Goal: Task Accomplishment & Management: Use online tool/utility

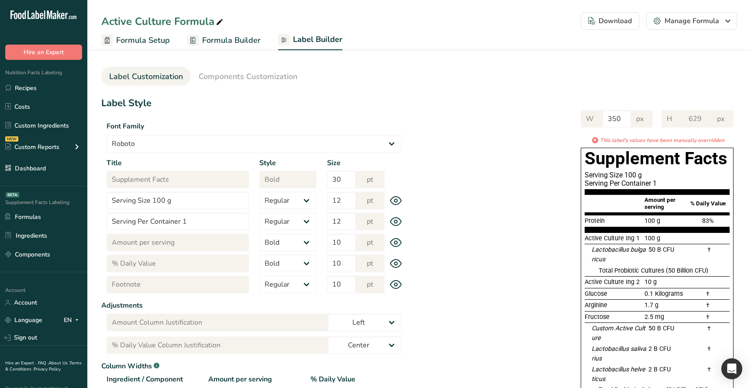
select select "Roboto"
select select "bold"
select select "center"
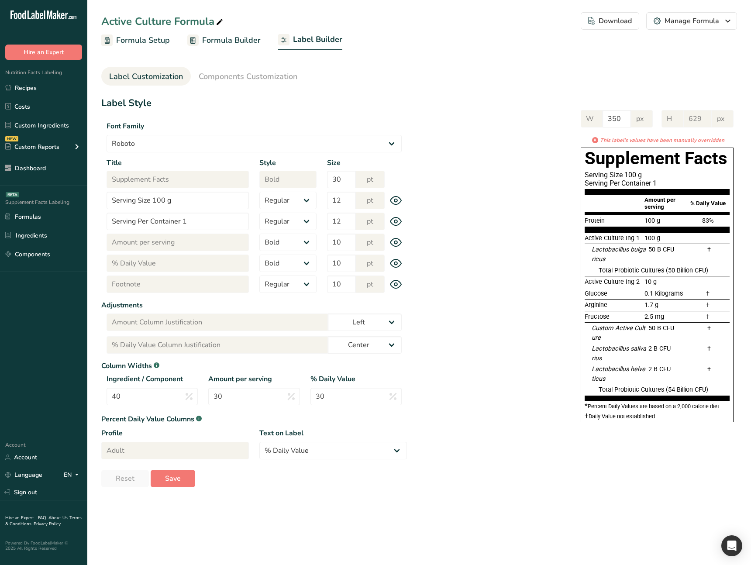
click at [433, 276] on div "W 350 px H 629 px * This label's values have been manually overridden Supplemen…" at bounding box center [572, 264] width 330 height 326
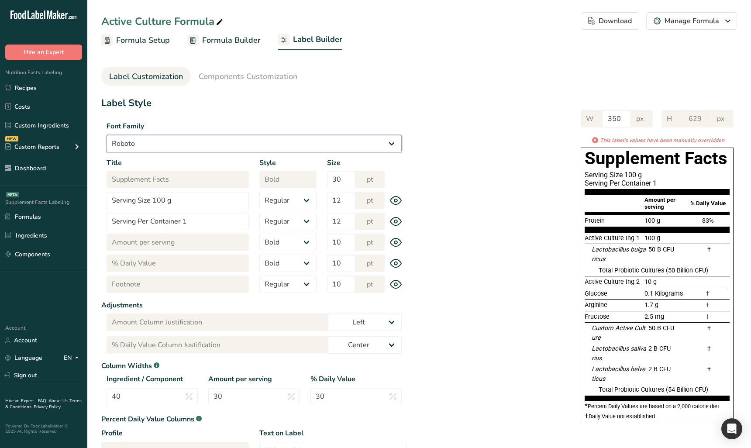
click at [352, 148] on select "Arial Roboto Helvetica [GEOGRAPHIC_DATA] [DEMOGRAPHIC_DATA] [US_STATE] Courier …" at bounding box center [254, 143] width 295 height 17
select select "Arial"
click at [107, 135] on select "Arial Roboto Helvetica [GEOGRAPHIC_DATA] [DEMOGRAPHIC_DATA] [US_STATE] Courier …" at bounding box center [254, 143] width 295 height 17
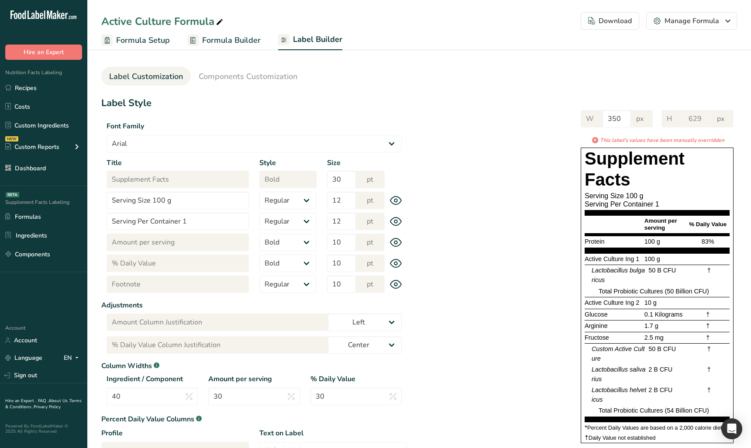
drag, startPoint x: 441, startPoint y: 121, endPoint x: 455, endPoint y: 117, distance: 14.8
click at [441, 121] on div "W 350 px H 629 px * This label's values have been manually overridden Supplemen…" at bounding box center [572, 274] width 330 height 347
click at [627, 22] on div "Download" at bounding box center [610, 21] width 44 height 10
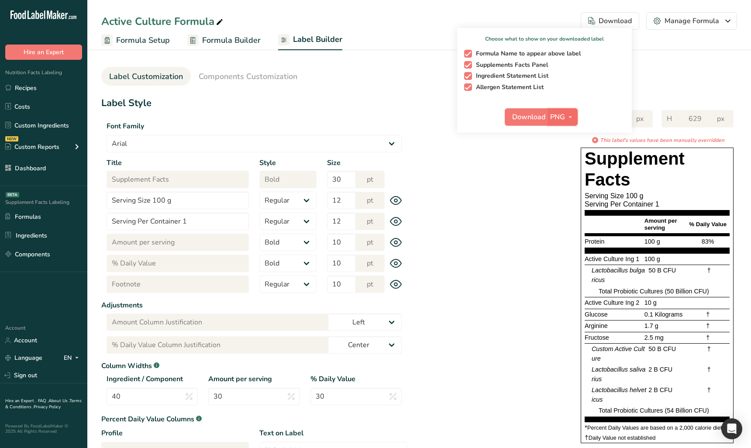
click at [557, 117] on span "PNG" at bounding box center [557, 117] width 15 height 10
click at [563, 174] on link "PDF" at bounding box center [564, 178] width 28 height 14
click at [533, 116] on span "Download" at bounding box center [529, 117] width 33 height 10
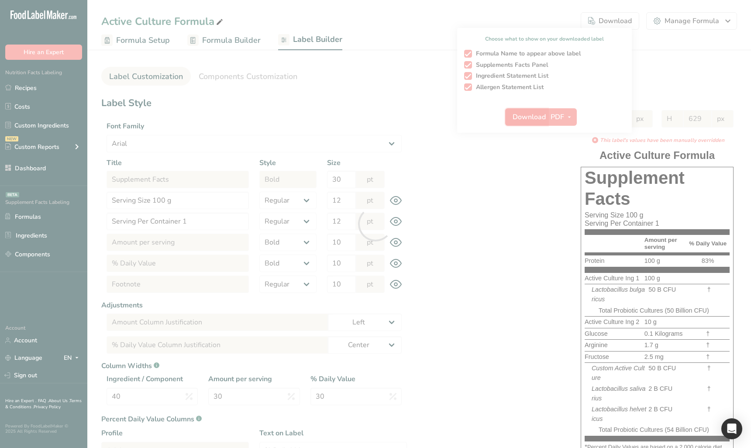
select select "bold"
select select "center"
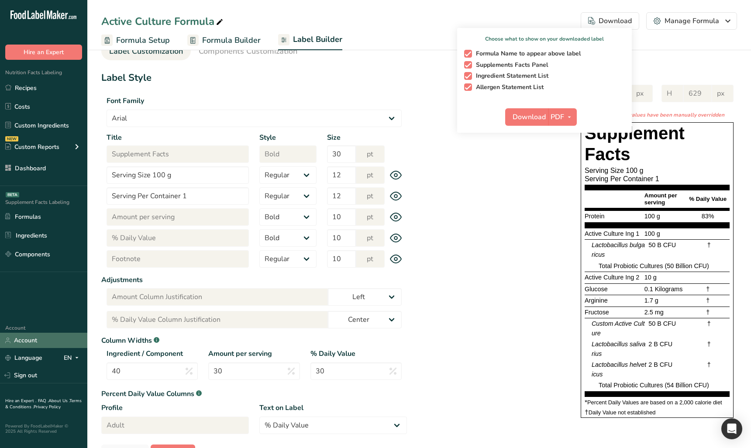
scroll to position [26, 0]
drag, startPoint x: 207, startPoint y: 133, endPoint x: 205, endPoint y: 126, distance: 7.3
click at [207, 132] on label "Title" at bounding box center [178, 137] width 142 height 10
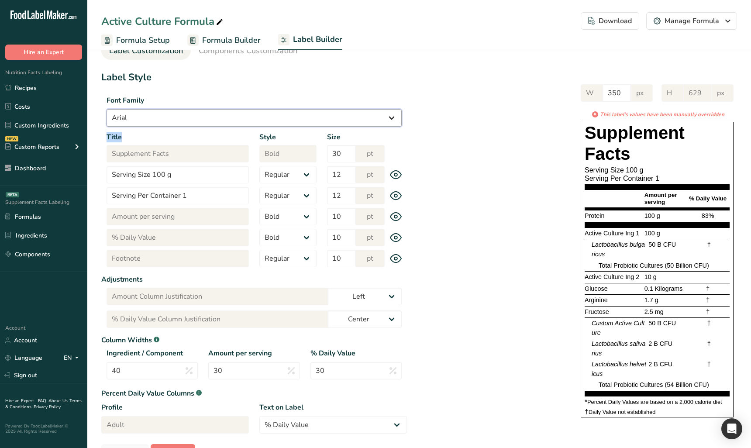
click at [203, 120] on select "Arial Roboto Helvetica [GEOGRAPHIC_DATA] [DEMOGRAPHIC_DATA] [US_STATE] Courier …" at bounding box center [254, 117] width 295 height 17
select select "Roboto"
click at [107, 109] on select "Arial Roboto Helvetica [GEOGRAPHIC_DATA] [DEMOGRAPHIC_DATA] [US_STATE] Courier …" at bounding box center [254, 117] width 295 height 17
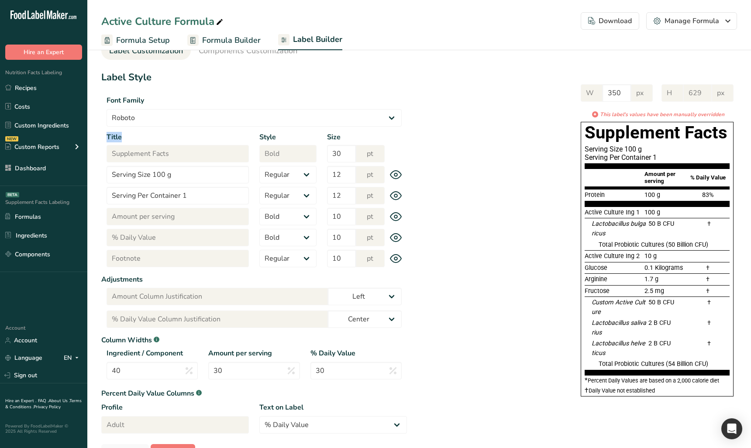
click at [619, 18] on div "Download" at bounding box center [610, 21] width 44 height 10
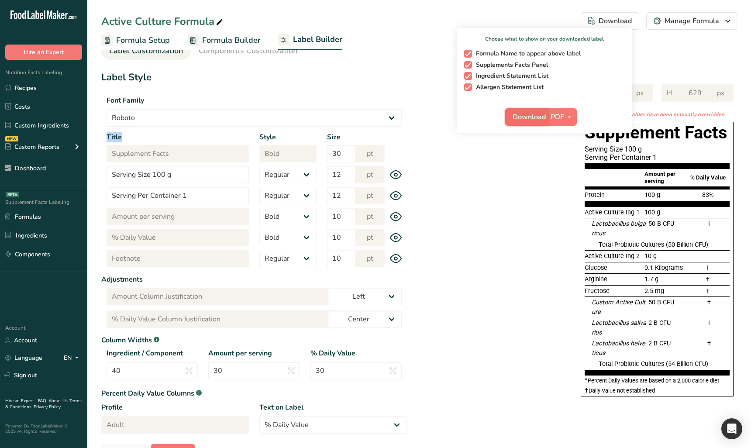
click at [531, 112] on span "Download" at bounding box center [529, 117] width 33 height 10
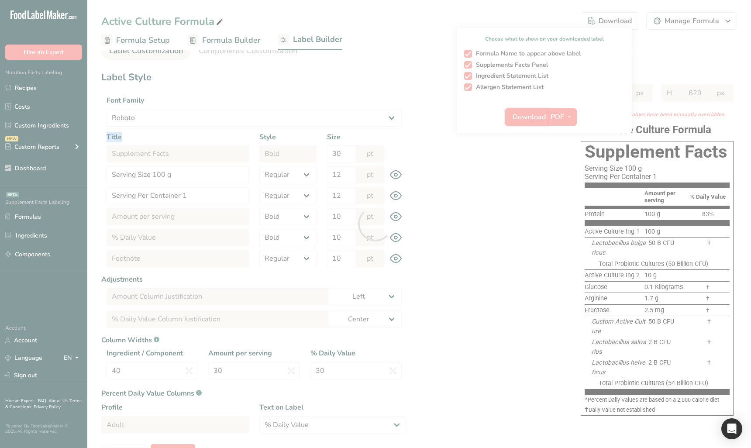
select select "Roboto"
select select "bold"
select select "center"
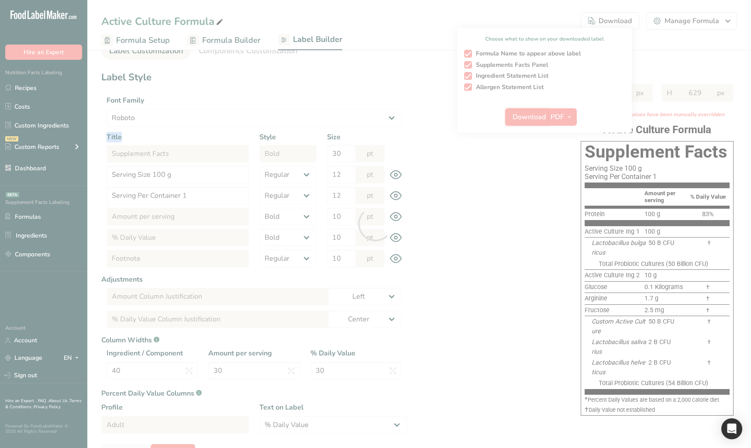
scroll to position [0, 0]
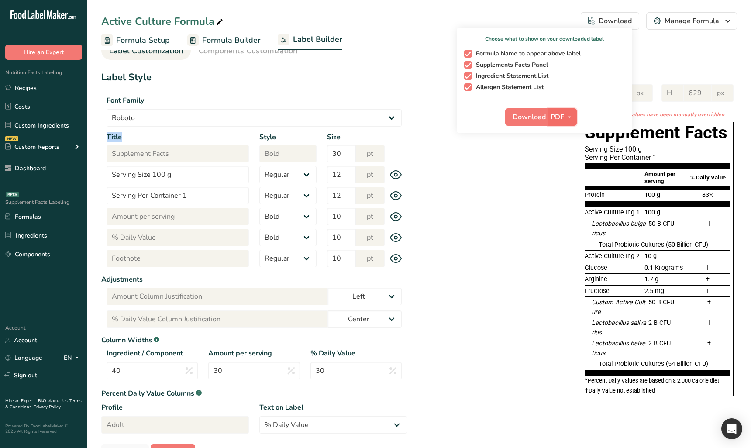
click at [568, 115] on icon "button" at bounding box center [569, 117] width 7 height 11
click at [656, 51] on ul "Label Customization Components Customization" at bounding box center [419, 50] width 636 height 19
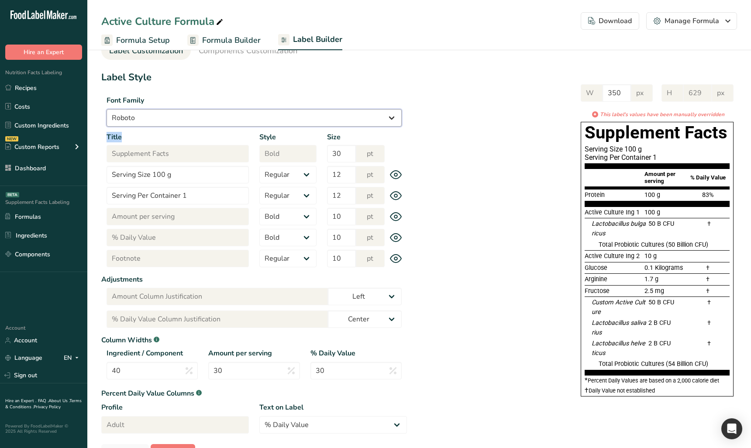
click at [169, 113] on select "Arial Roboto Helvetica [GEOGRAPHIC_DATA] [DEMOGRAPHIC_DATA] [US_STATE] Courier …" at bounding box center [254, 117] width 295 height 17
select select "Helvetica"
click at [107, 109] on select "Arial Roboto Helvetica [GEOGRAPHIC_DATA] [DEMOGRAPHIC_DATA] [US_STATE] Courier …" at bounding box center [254, 117] width 295 height 17
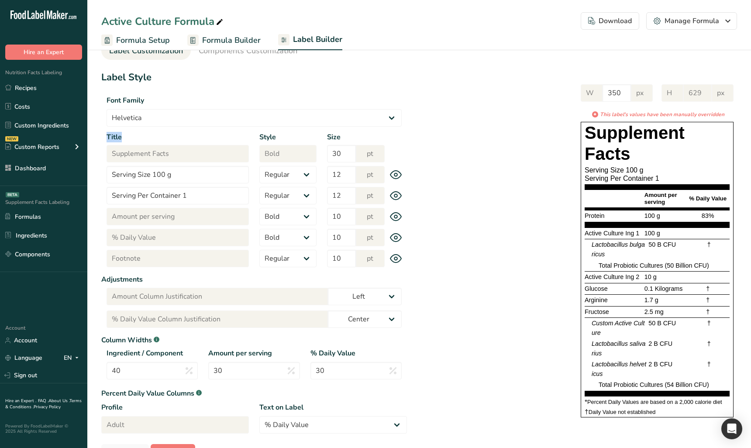
click at [618, 20] on div "Download" at bounding box center [610, 21] width 44 height 10
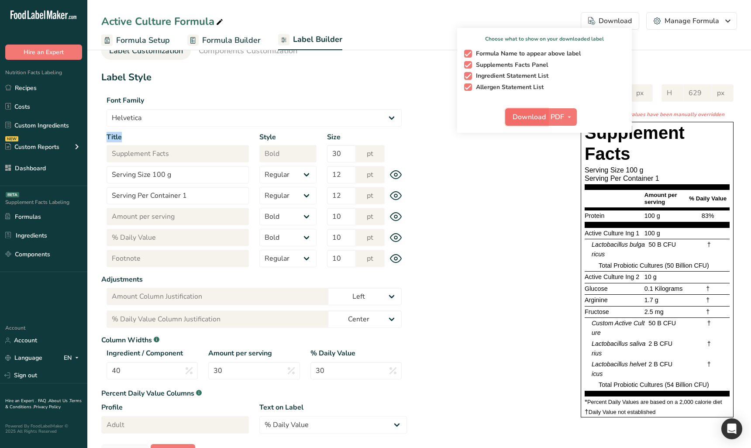
click at [537, 113] on span "Download" at bounding box center [529, 117] width 33 height 10
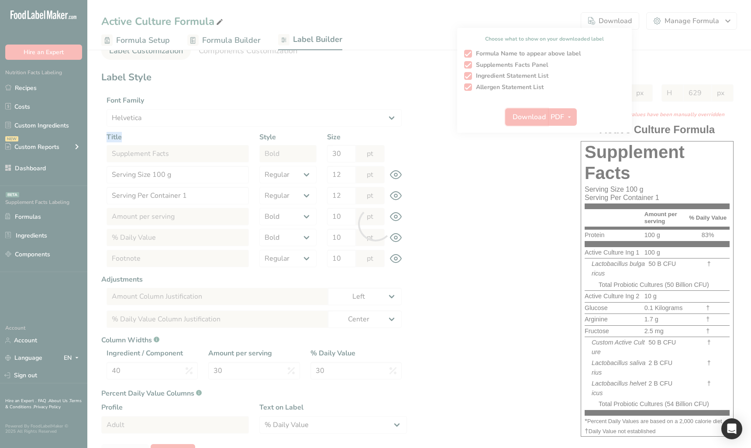
select select "Helvetica"
select select "bold"
select select "center"
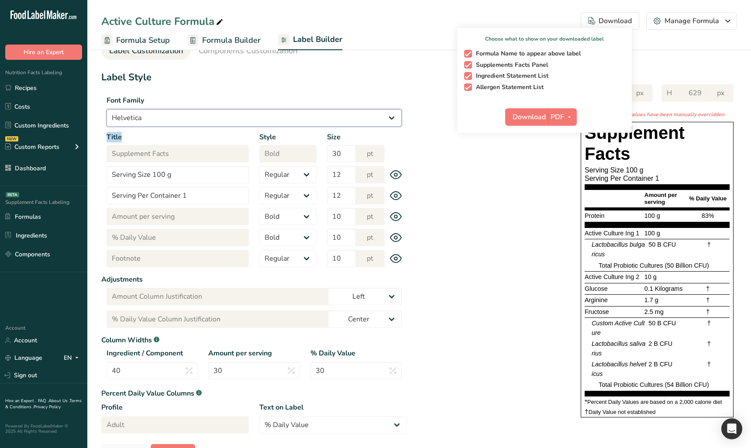
click at [193, 115] on select "Arial Roboto Helvetica [GEOGRAPHIC_DATA] [DEMOGRAPHIC_DATA] [US_STATE] Courier …" at bounding box center [254, 117] width 295 height 17
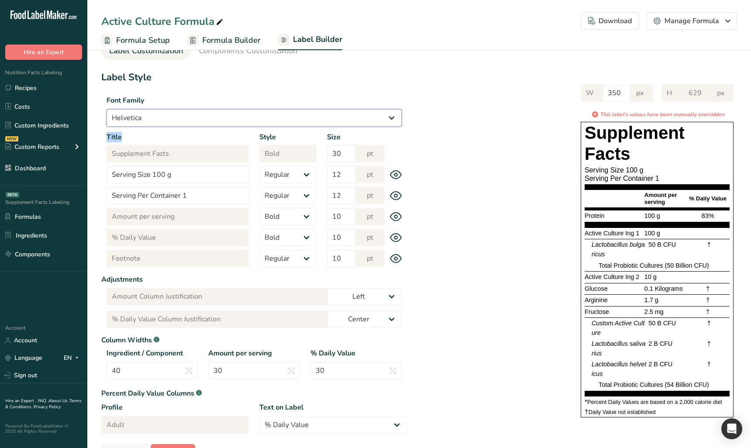
select select "Verdana"
click at [107, 109] on select "Arial Roboto Helvetica [GEOGRAPHIC_DATA] [DEMOGRAPHIC_DATA] [US_STATE] Courier …" at bounding box center [254, 117] width 295 height 17
click at [623, 24] on div "Download" at bounding box center [610, 21] width 44 height 10
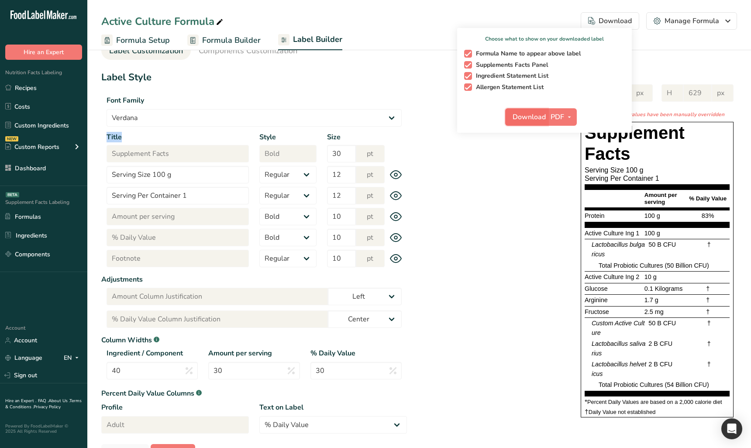
click at [523, 120] on span "Download" at bounding box center [529, 117] width 33 height 10
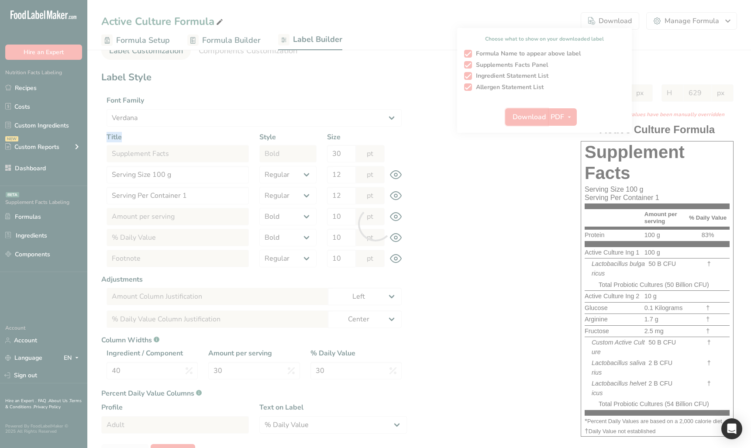
select select "Verdana"
select select "bold"
select select "center"
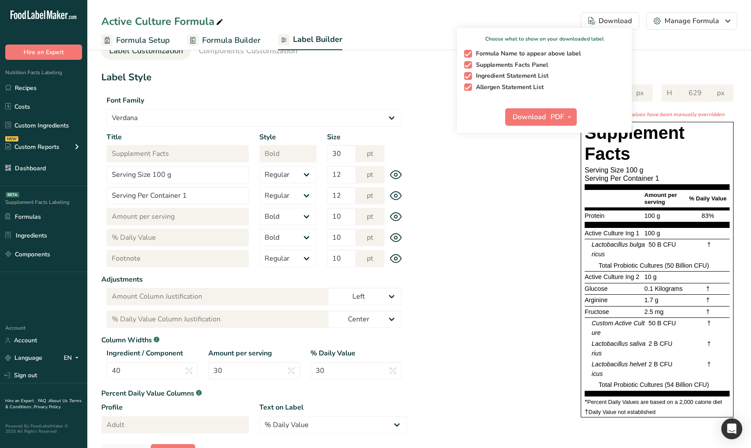
click at [513, 207] on div "W 350 px H 629 px * This label's values have been manually overridden Supplemen…" at bounding box center [572, 249] width 330 height 347
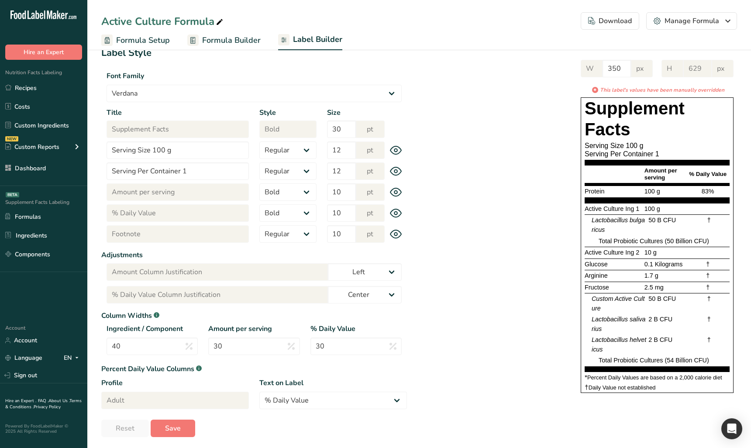
scroll to position [52, 0]
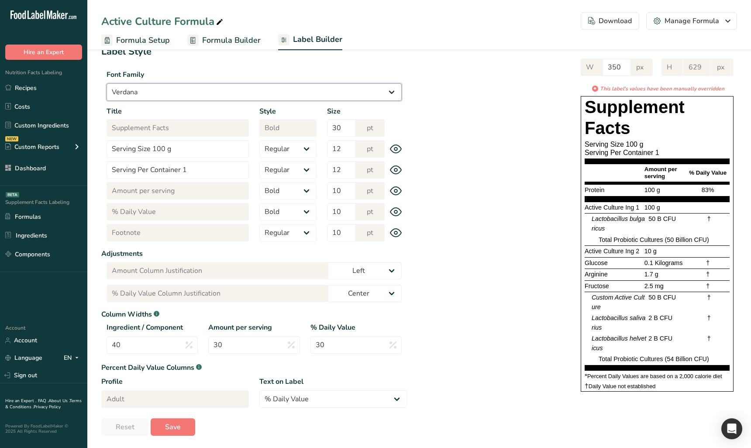
click at [152, 97] on select "Arial Roboto Helvetica [GEOGRAPHIC_DATA] [DEMOGRAPHIC_DATA] [US_STATE] Courier …" at bounding box center [254, 91] width 295 height 17
select select "[DEMOGRAPHIC_DATA]"
click at [107, 83] on select "Arial Roboto Helvetica [GEOGRAPHIC_DATA] [DEMOGRAPHIC_DATA] [US_STATE] Courier …" at bounding box center [254, 91] width 295 height 17
click at [605, 21] on div "Download" at bounding box center [610, 21] width 44 height 10
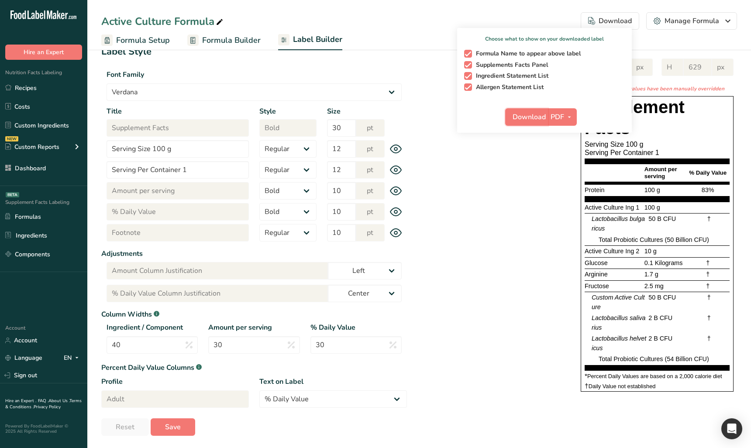
click at [515, 125] on button "Download" at bounding box center [526, 116] width 43 height 17
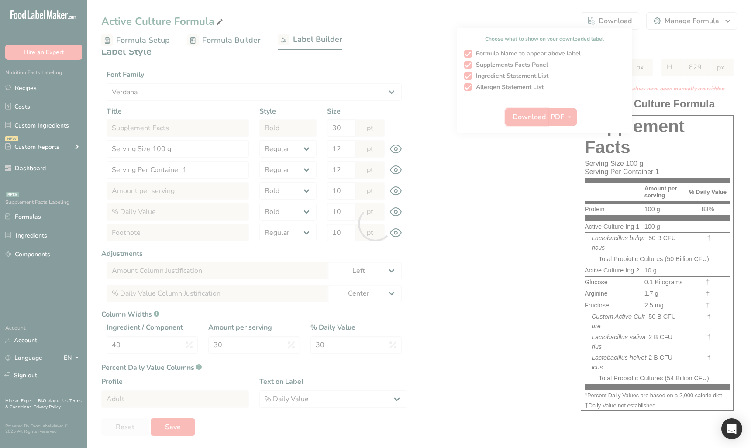
select select "[DEMOGRAPHIC_DATA]"
select select "bold"
select select "center"
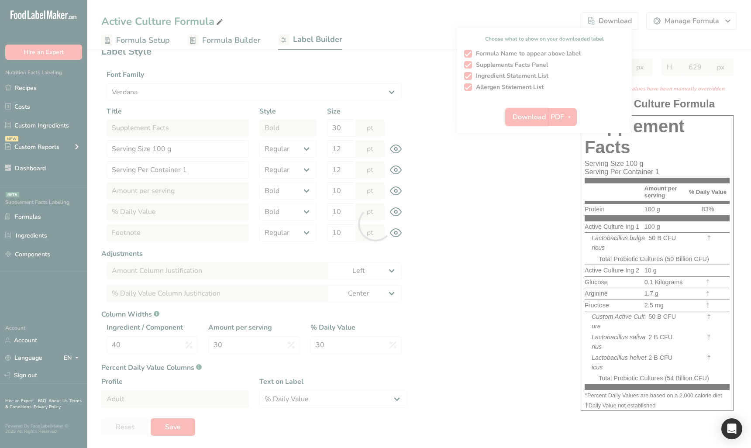
scroll to position [0, 0]
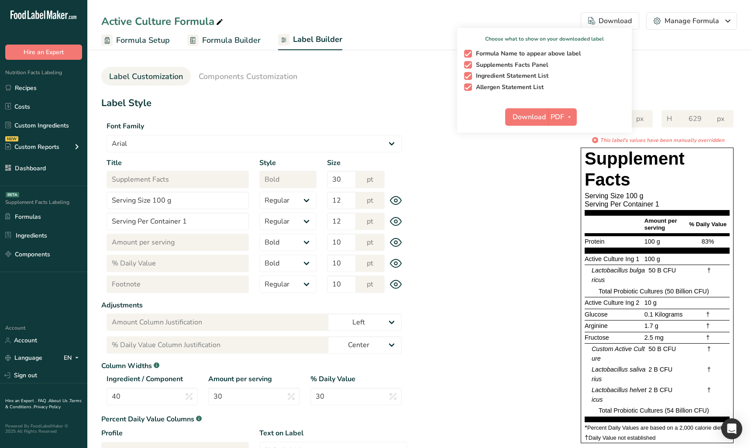
select select "[DEMOGRAPHIC_DATA]"
select select "bold"
select select "center"
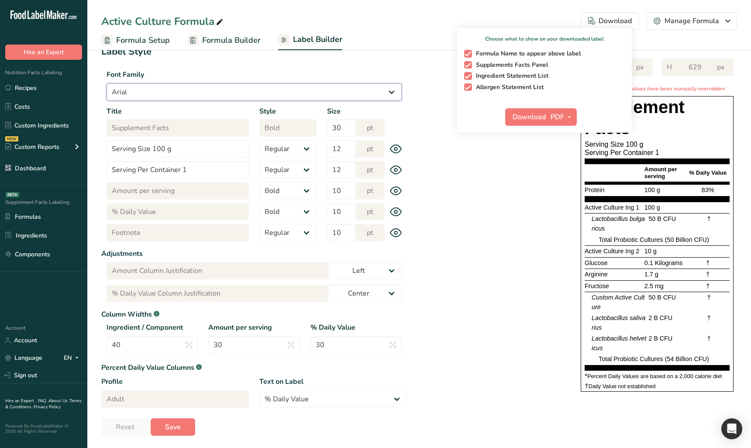
click at [320, 92] on select "Arial Roboto Helvetica [GEOGRAPHIC_DATA] [DEMOGRAPHIC_DATA] [US_STATE] Courier …" at bounding box center [254, 91] width 295 height 17
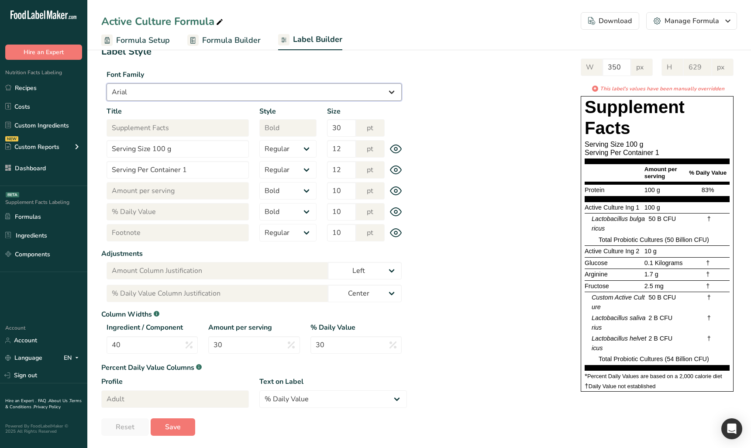
select select "[US_STATE]"
click at [107, 83] on select "Arial Roboto Helvetica [GEOGRAPHIC_DATA] [DEMOGRAPHIC_DATA] [US_STATE] Courier …" at bounding box center [254, 91] width 295 height 17
click at [490, 117] on div "W 350 px H 629 px * This label's values have been manually overridden Supplemen…" at bounding box center [572, 223] width 330 height 347
click at [620, 22] on div "Download" at bounding box center [610, 21] width 44 height 10
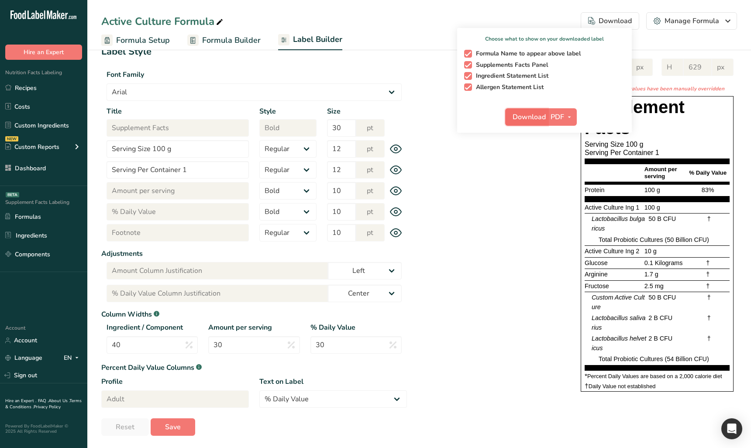
click at [537, 120] on span "Download" at bounding box center [529, 117] width 33 height 10
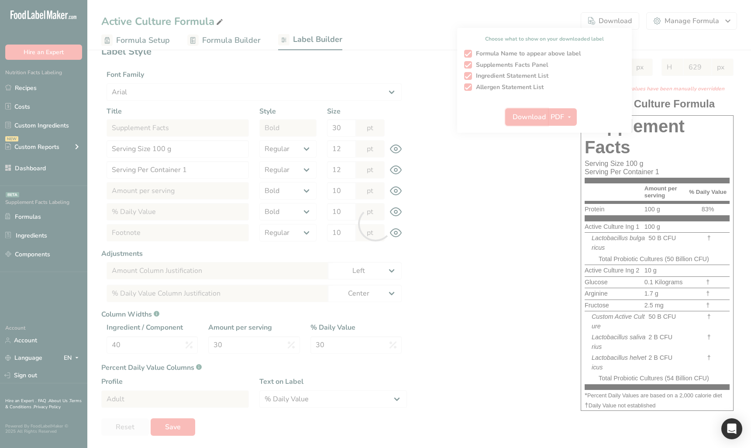
select select "[US_STATE]"
select select "bold"
select select "center"
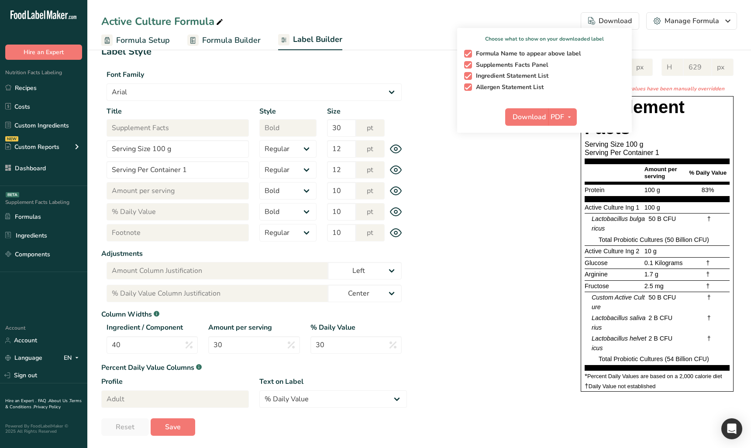
click at [486, 324] on div "W 350 px H 629 px * This label's values have been manually overridden Supplemen…" at bounding box center [572, 223] width 330 height 347
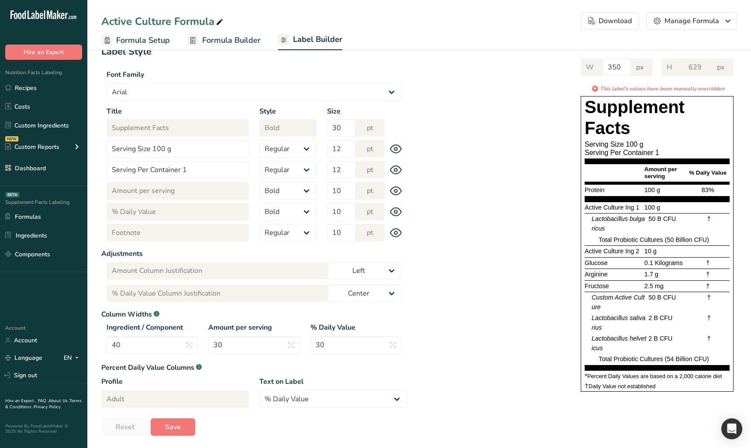
drag, startPoint x: 617, startPoint y: 22, endPoint x: 301, endPoint y: 115, distance: 329.8
click at [482, 152] on div "Active Culture Formula Download Choose what to show on your downloaded label Fo…" at bounding box center [419, 221] width 664 height 455
click at [214, 82] on div "Font Family Arial Roboto Helvetica Verdana Tahoma Georgia Courier New Comic San…" at bounding box center [254, 82] width 306 height 37
click at [210, 86] on select "Arial Roboto Helvetica [GEOGRAPHIC_DATA] [DEMOGRAPHIC_DATA] [US_STATE] Courier …" at bounding box center [254, 91] width 295 height 17
select select "Courier New"
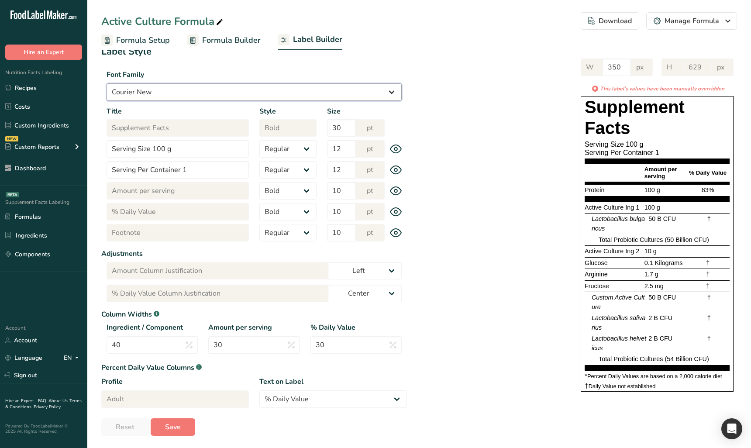
click at [107, 83] on select "Arial Roboto Helvetica [GEOGRAPHIC_DATA] [DEMOGRAPHIC_DATA] [US_STATE] Courier …" at bounding box center [254, 91] width 295 height 17
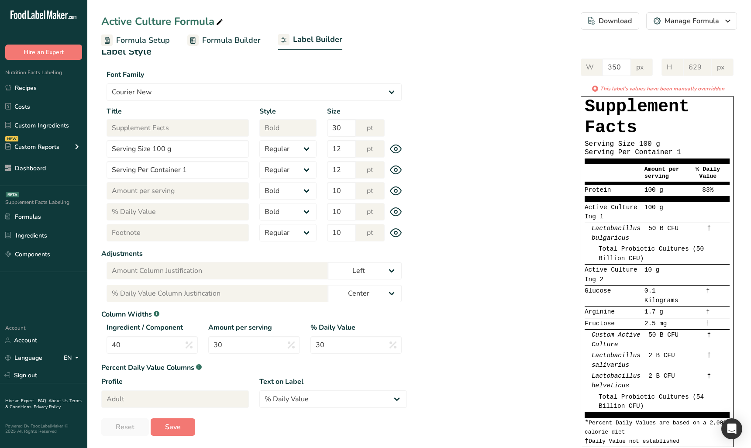
click at [457, 124] on div "W 350 px H 629 px * This label's values have been manually overridden Supplemen…" at bounding box center [572, 251] width 330 height 403
click at [616, 28] on button "Download Choose what to show on your downloaded label Formula Name to appear ab…" at bounding box center [610, 20] width 59 height 17
click at [611, 16] on div "Download" at bounding box center [610, 21] width 44 height 10
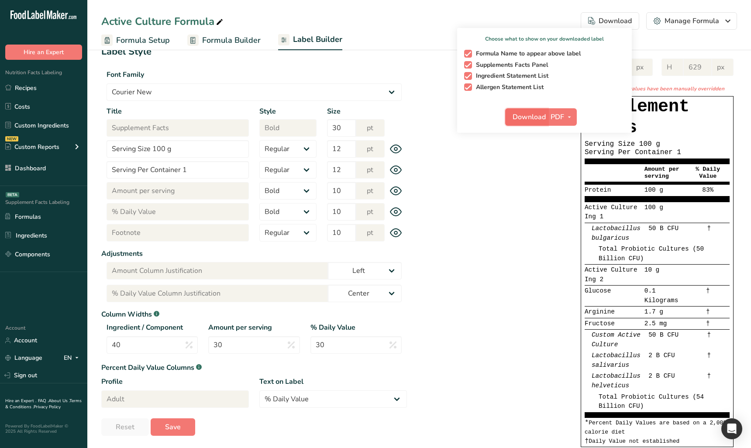
click at [525, 121] on span "Download" at bounding box center [529, 117] width 33 height 10
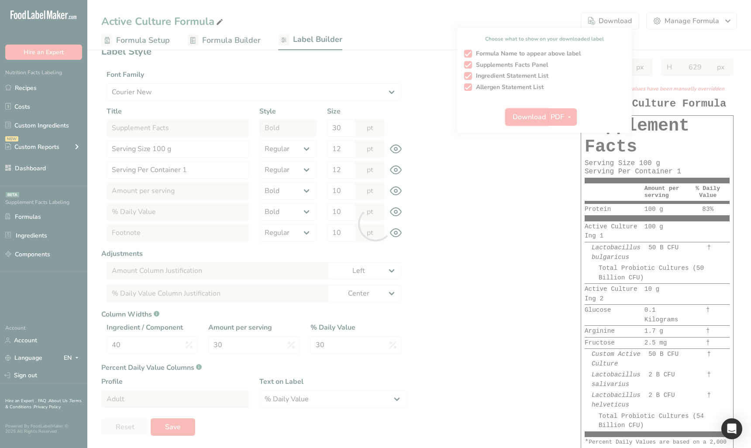
select select "Courier New"
select select "bold"
select select "center"
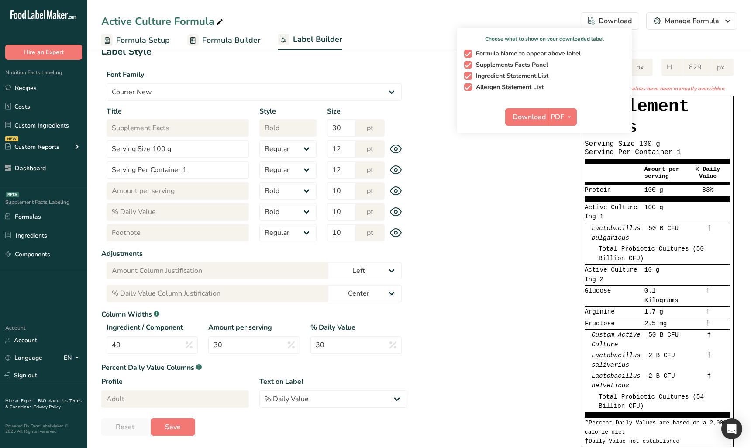
scroll to position [70, 0]
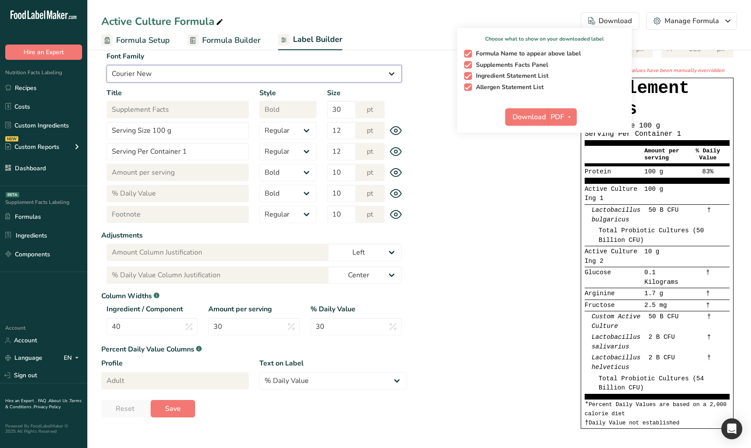
click at [227, 70] on select "Arial Roboto Helvetica [GEOGRAPHIC_DATA] [DEMOGRAPHIC_DATA] [US_STATE] Courier …" at bounding box center [254, 73] width 295 height 17
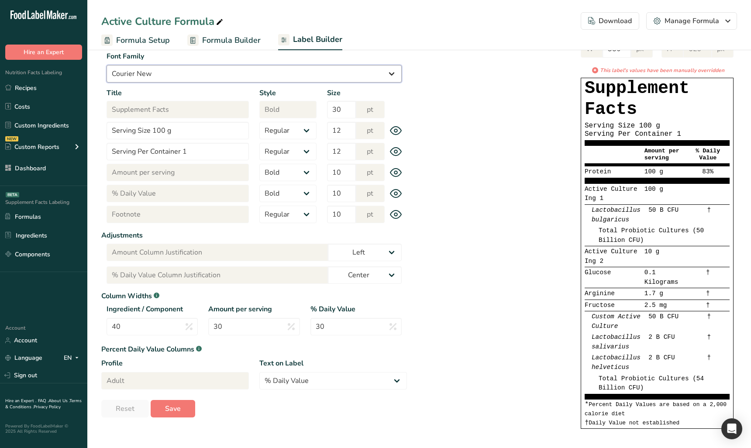
select select "Comic Sans MS"
click at [107, 82] on select "Arial Roboto Helvetica [GEOGRAPHIC_DATA] [DEMOGRAPHIC_DATA] [US_STATE] Courier …" at bounding box center [254, 73] width 295 height 17
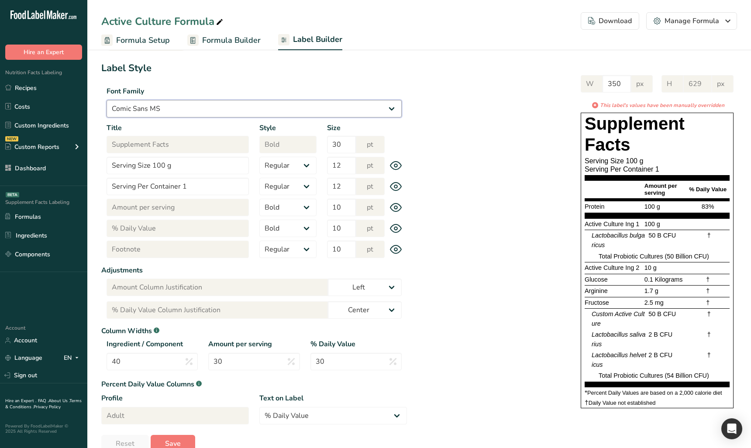
scroll to position [29, 0]
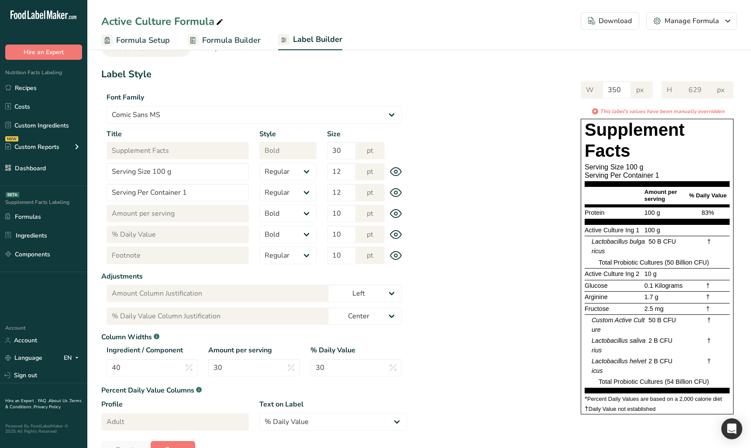
click at [611, 17] on div "Download" at bounding box center [610, 21] width 44 height 10
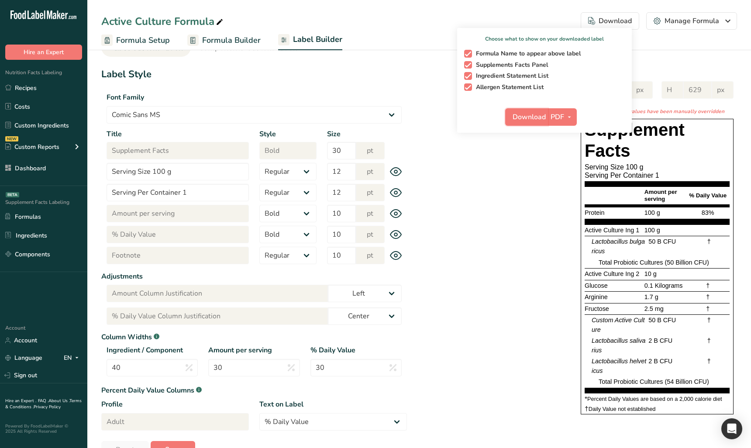
click at [536, 117] on span "Download" at bounding box center [529, 117] width 33 height 10
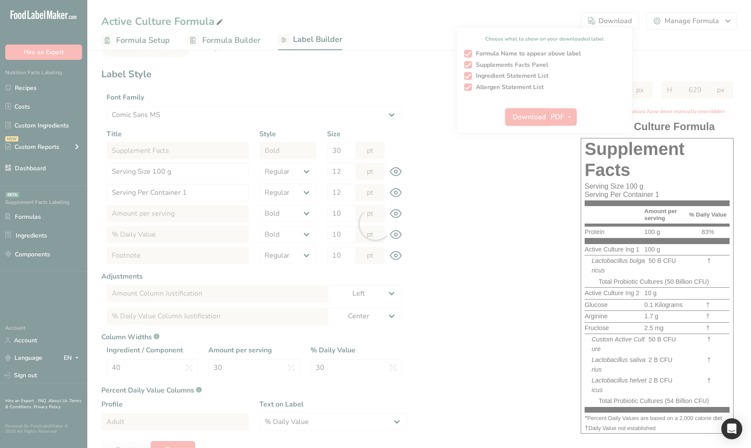
select select "Comic Sans MS"
select select "bold"
select select "center"
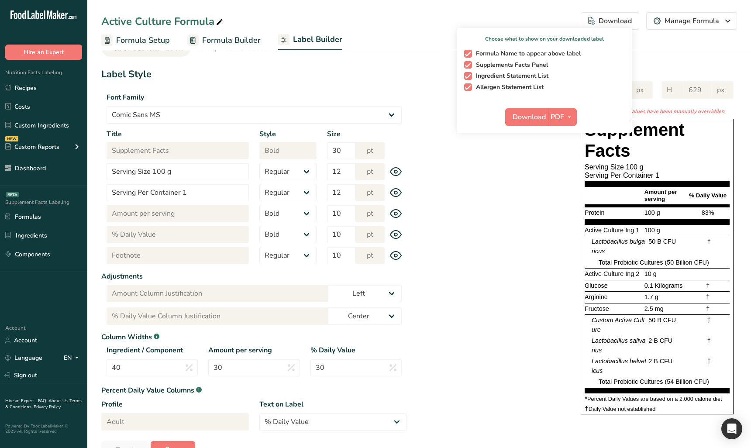
scroll to position [38, 0]
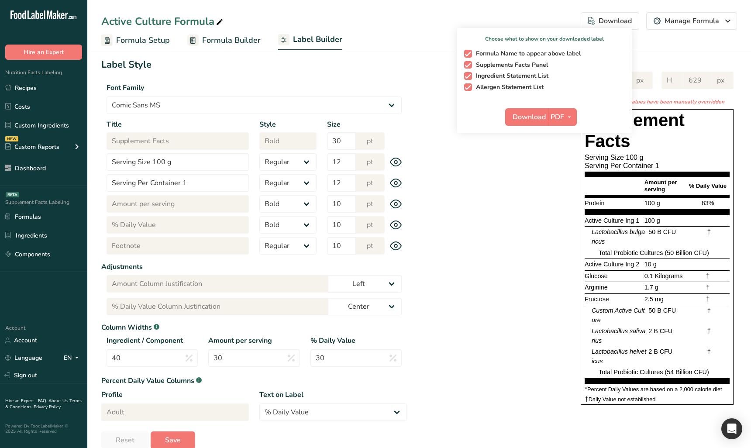
click at [614, 21] on div "Download" at bounding box center [610, 21] width 44 height 10
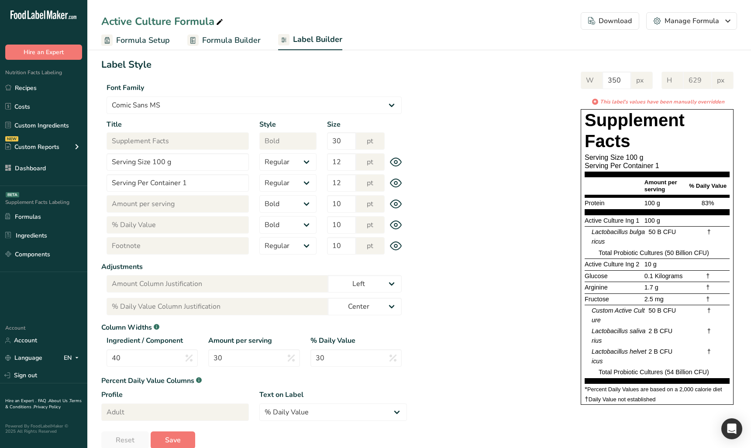
click at [616, 24] on div "Download" at bounding box center [610, 21] width 44 height 10
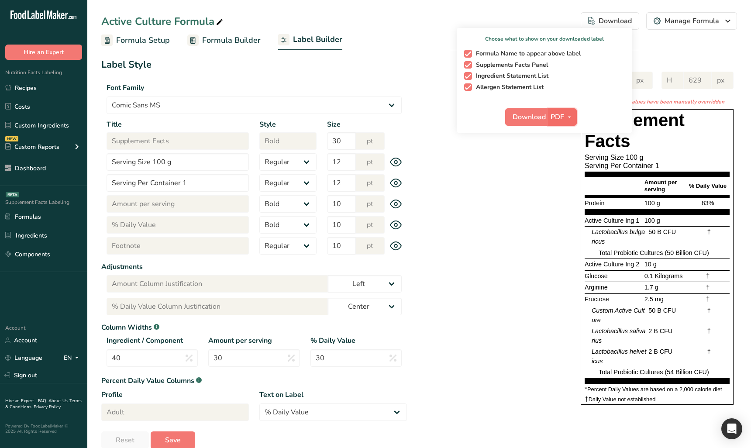
click at [566, 115] on span "button" at bounding box center [569, 117] width 10 height 10
click at [477, 106] on div "Download PDF PNG BMP SVG PDF" at bounding box center [544, 119] width 175 height 28
click at [265, 104] on select "Arial Roboto Helvetica [GEOGRAPHIC_DATA] [DEMOGRAPHIC_DATA] [US_STATE] Courier …" at bounding box center [254, 104] width 295 height 17
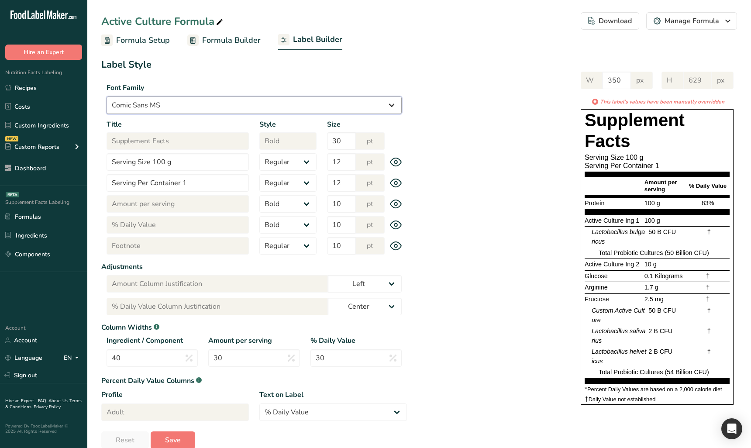
select select "Times New Roman"
click at [107, 96] on select "Arial Roboto Helvetica [GEOGRAPHIC_DATA] [DEMOGRAPHIC_DATA] [US_STATE] Courier …" at bounding box center [254, 104] width 295 height 17
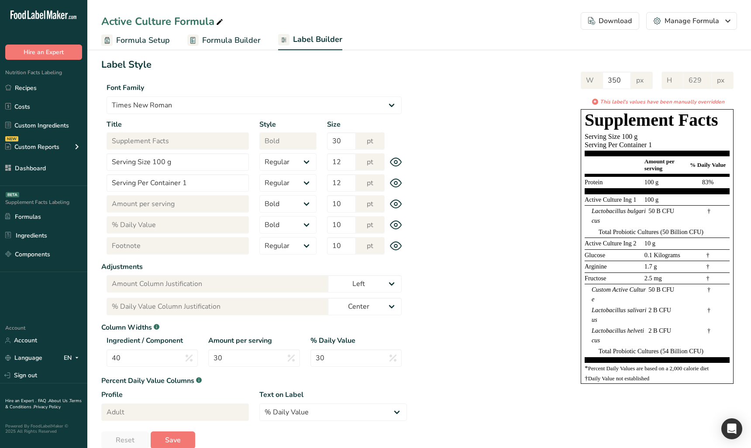
click at [603, 19] on div "Download" at bounding box center [610, 21] width 44 height 10
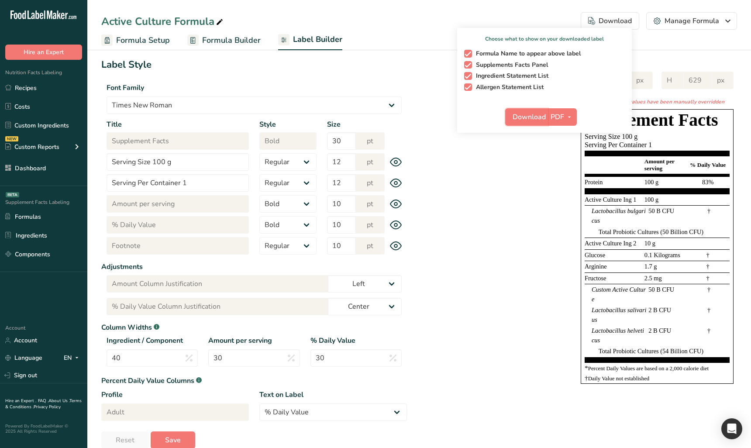
click at [521, 117] on span "Download" at bounding box center [529, 117] width 33 height 10
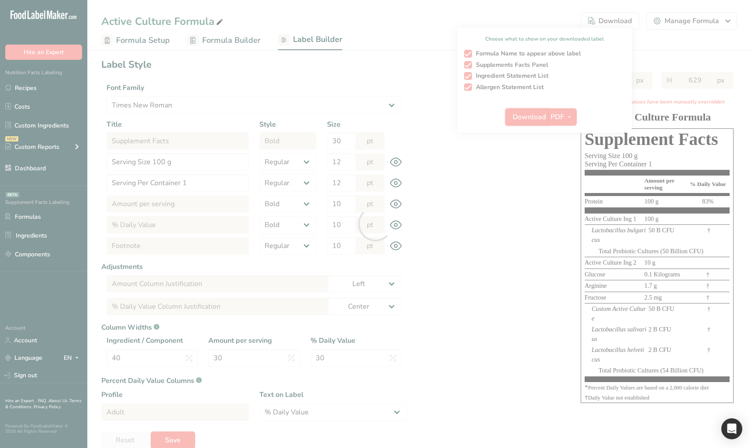
select select "Times New Roman"
select select "bold"
select select "center"
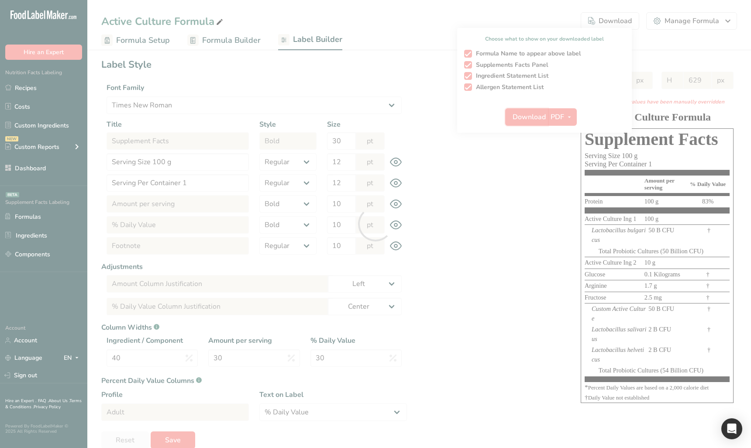
scroll to position [0, 0]
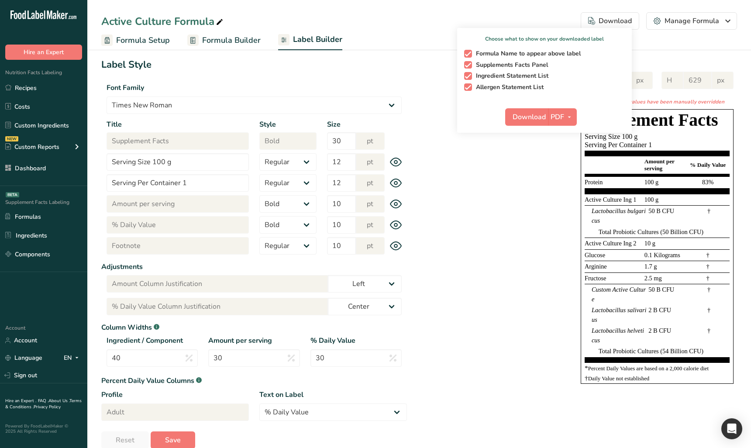
click at [486, 315] on div "W 350 px H 629 px * This label's values have been manually overridden Supplemen…" at bounding box center [572, 226] width 330 height 326
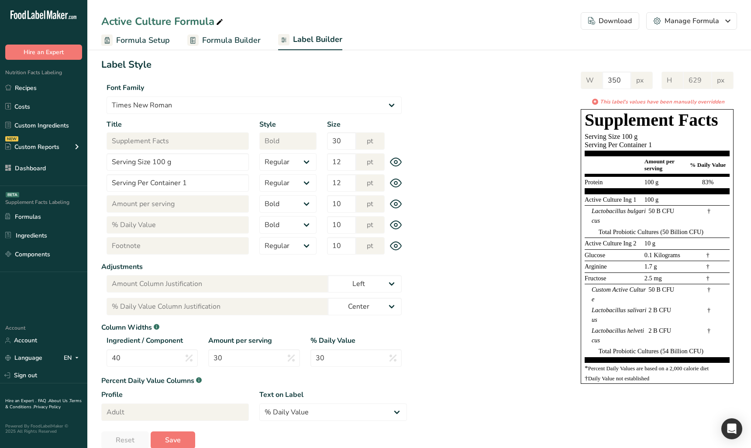
click at [439, 211] on div "W 350 px H 629 px * This label's values have been manually overridden Supplemen…" at bounding box center [572, 226] width 330 height 326
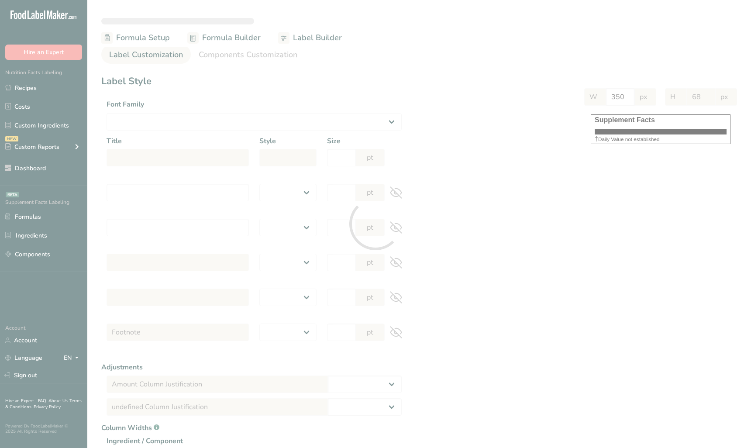
select select
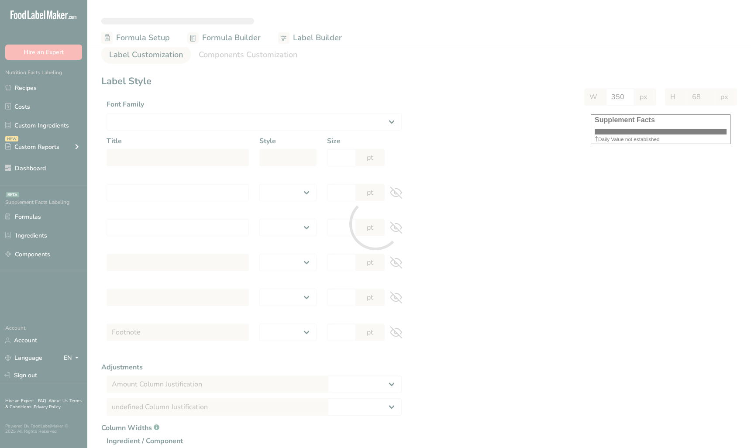
select select
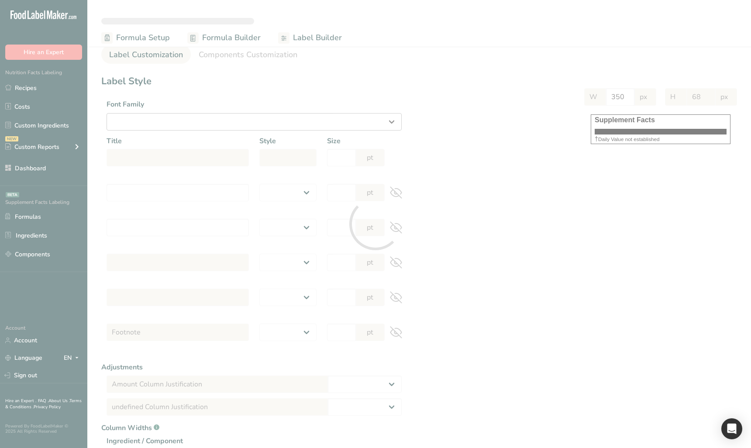
select select "Roboto"
type input "Supplement Facts"
select select "bold"
type input "30"
type input "Serving Size 100 g"
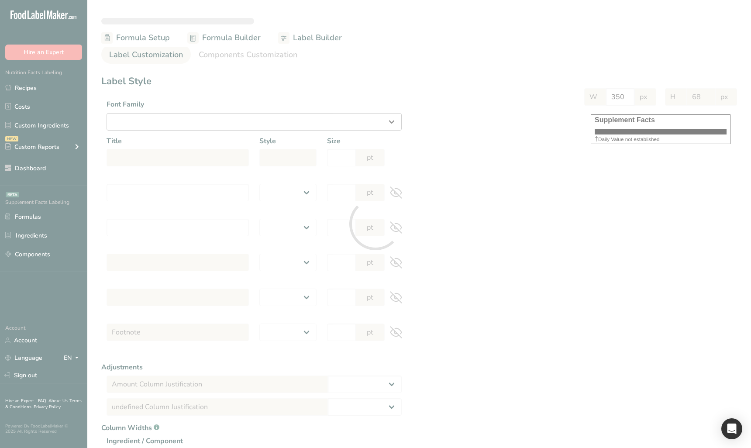
select select "regular"
type input "12"
type input "Serving Per Container 1"
select select "regular"
type input "12"
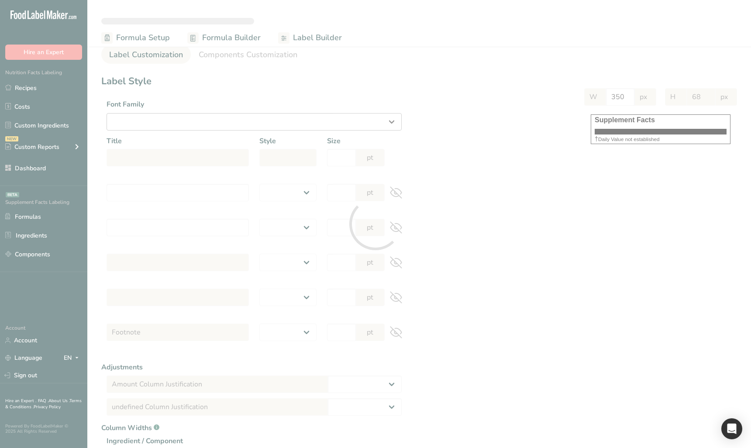
type input "Amount per serving"
select select "bold"
type input "10"
type input "% Daily Value"
select select "bold"
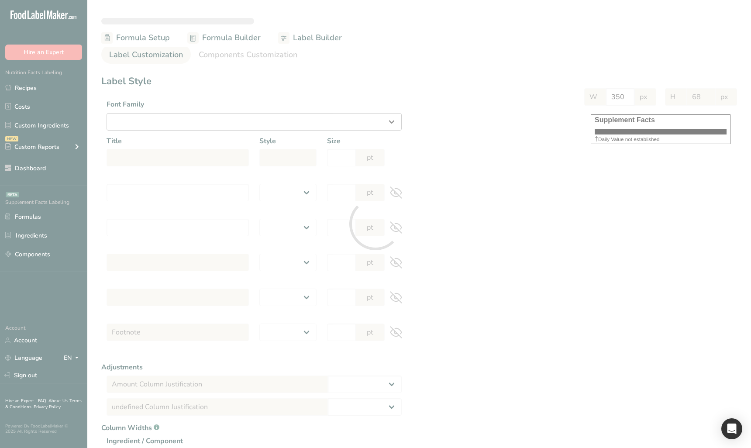
type input "10"
select select "regular"
type input "10"
select select "left"
type input "% Daily Value Column Justification"
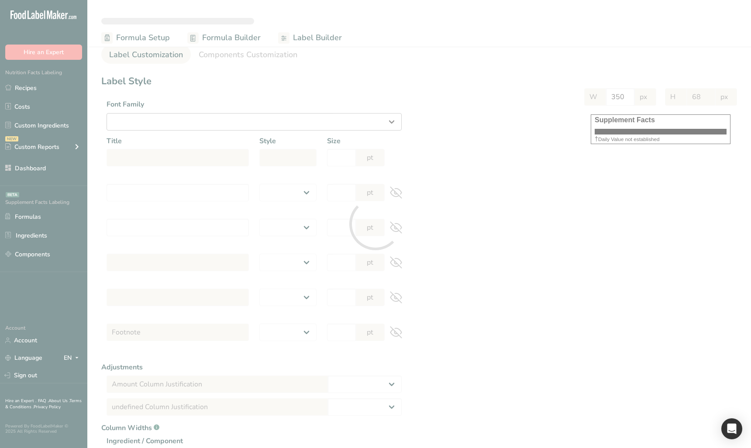
select select "center"
type input "40"
type input "30"
select select "% Daily Value"
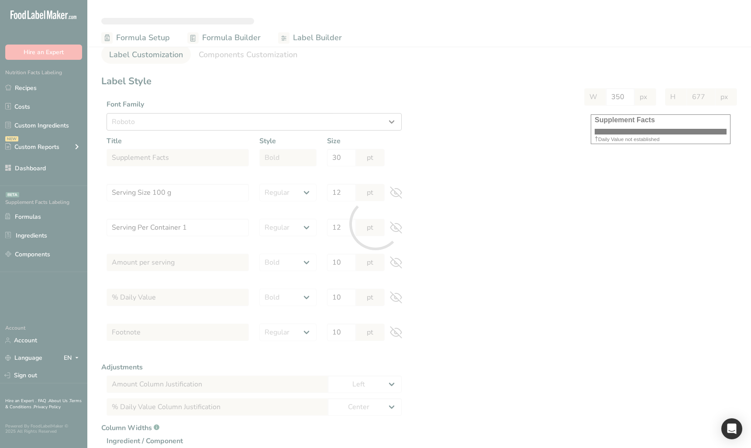
type input "629"
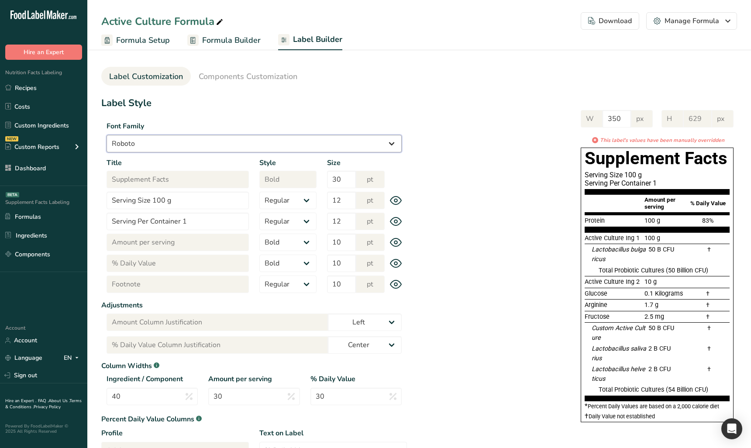
click at [277, 138] on select "Arial Roboto Helvetica [GEOGRAPHIC_DATA] [DEMOGRAPHIC_DATA] [US_STATE] Courier …" at bounding box center [254, 143] width 295 height 17
select select "[DEMOGRAPHIC_DATA]"
click at [107, 135] on select "Arial Roboto Helvetica [GEOGRAPHIC_DATA] [DEMOGRAPHIC_DATA] [US_STATE] Courier …" at bounding box center [254, 143] width 295 height 17
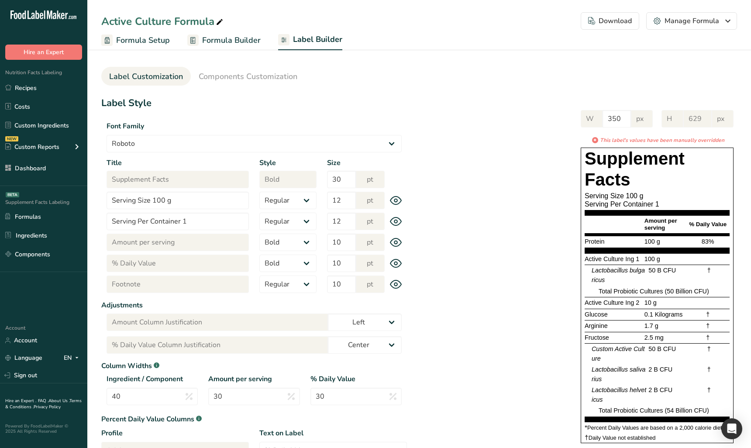
click at [535, 133] on div "W 350 px H 629 px * This label's values have been manually overridden Supplemen…" at bounding box center [572, 274] width 330 height 347
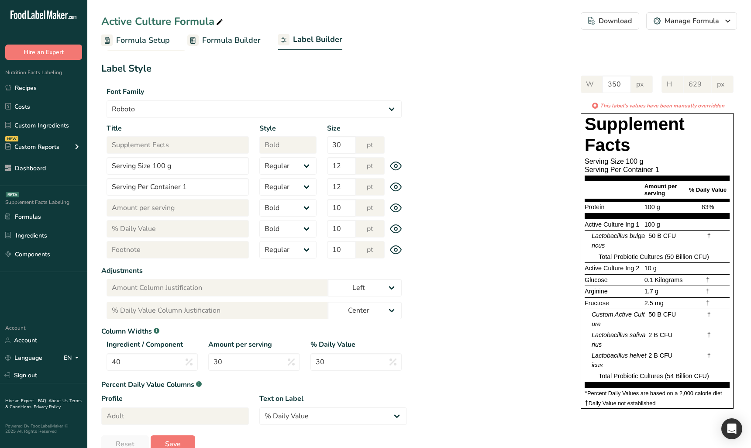
scroll to position [38, 0]
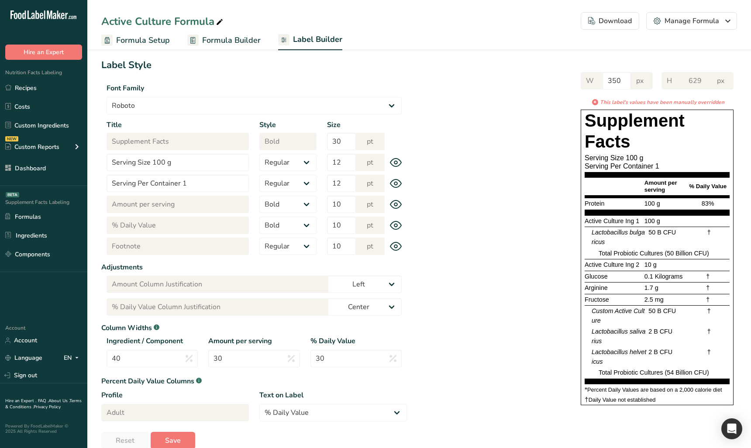
click at [618, 25] on div "Download" at bounding box center [610, 21] width 44 height 10
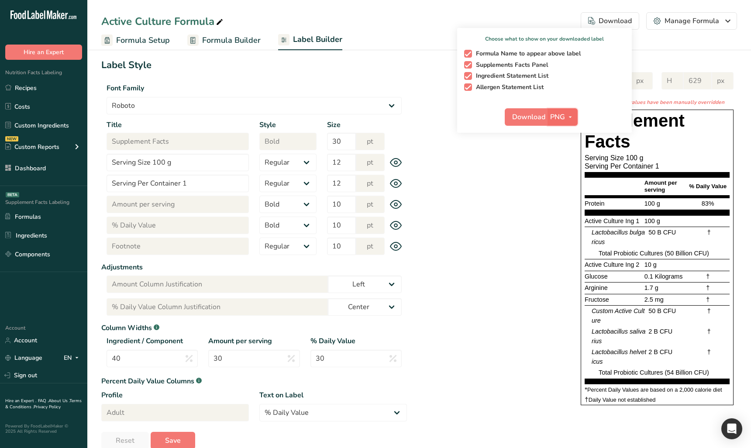
click at [564, 116] on span "PNG" at bounding box center [557, 117] width 15 height 10
click at [563, 178] on link "PDF" at bounding box center [564, 178] width 28 height 14
drag, startPoint x: 527, startPoint y: 114, endPoint x: 527, endPoint y: 154, distance: 40.2
click at [527, 114] on span "Download" at bounding box center [529, 117] width 33 height 10
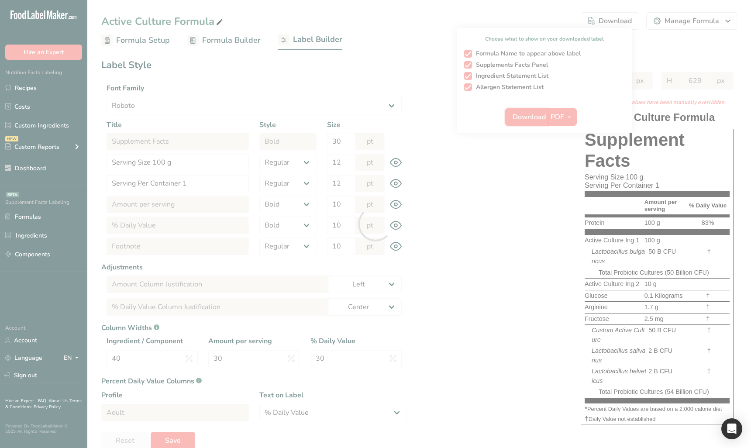
select select "[DEMOGRAPHIC_DATA]"
select select "bold"
select select "center"
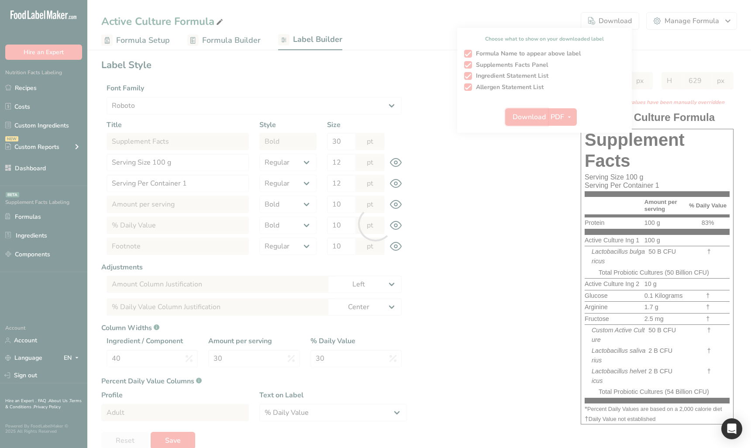
scroll to position [0, 0]
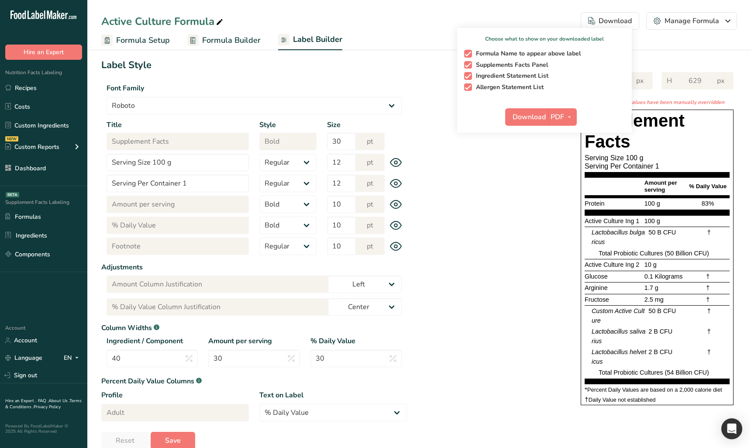
click at [530, 237] on div "W 350 px H 629 px * This label's values have been manually overridden Supplemen…" at bounding box center [572, 236] width 330 height 347
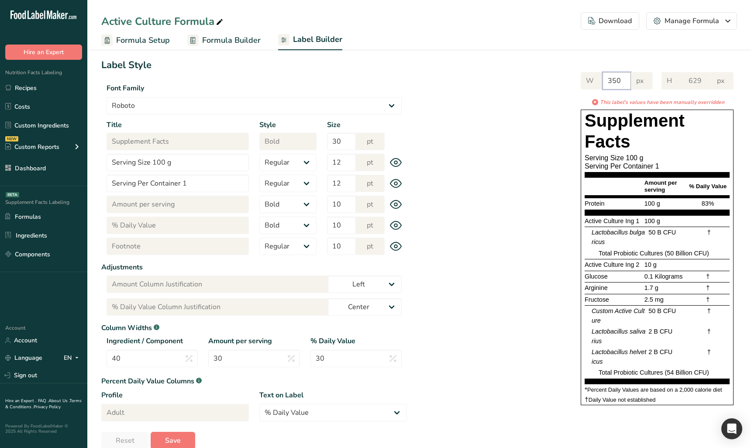
drag, startPoint x: 624, startPoint y: 86, endPoint x: 563, endPoint y: 81, distance: 61.7
click at [563, 81] on div "W 350 px H 629 px * This label's values have been manually overridden Supplemen…" at bounding box center [572, 236] width 330 height 347
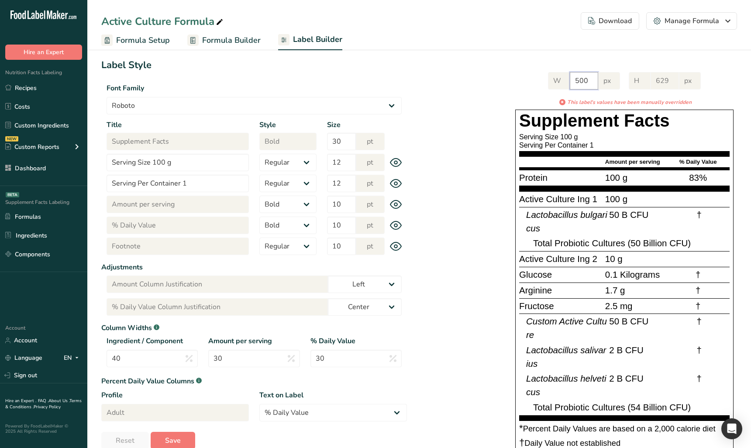
type input "500"
drag, startPoint x: 587, startPoint y: 38, endPoint x: 596, endPoint y: 32, distance: 10.8
click at [587, 38] on ul "Formula Setup Formula Builder Label Builder" at bounding box center [419, 40] width 664 height 21
click at [608, 23] on div "Download" at bounding box center [610, 21] width 44 height 10
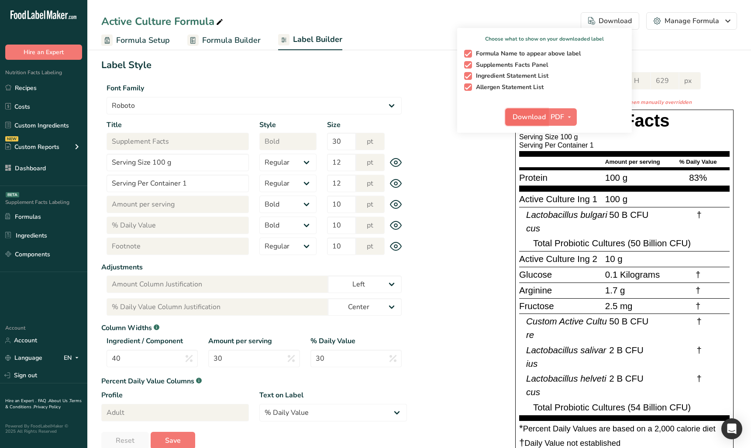
click at [529, 114] on span "Download" at bounding box center [529, 117] width 33 height 10
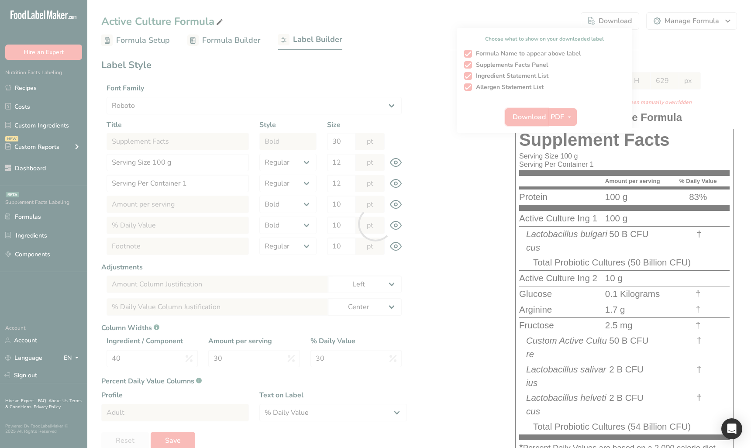
select select "[DEMOGRAPHIC_DATA]"
select select "bold"
select select "center"
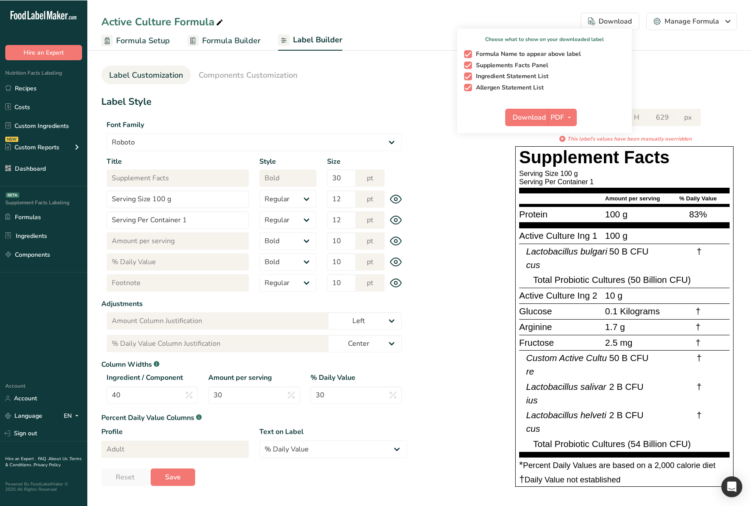
scroll to position [1, 0]
click at [469, 414] on div "W 500 px H 629 px * This label's values have been manually overridden Supplemen…" at bounding box center [572, 296] width 330 height 392
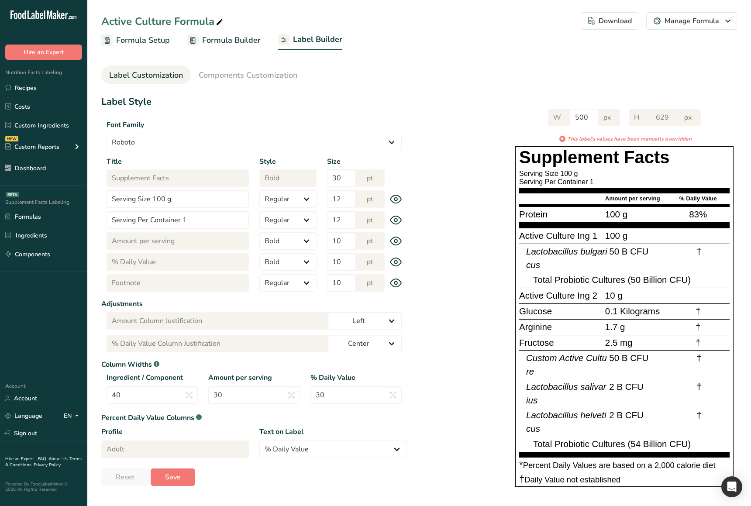
drag, startPoint x: 618, startPoint y: 49, endPoint x: 616, endPoint y: 22, distance: 27.2
click at [618, 46] on ul "Formula Setup Formula Builder Label Builder" at bounding box center [419, 40] width 664 height 21
click at [622, 17] on div "Download" at bounding box center [610, 21] width 44 height 10
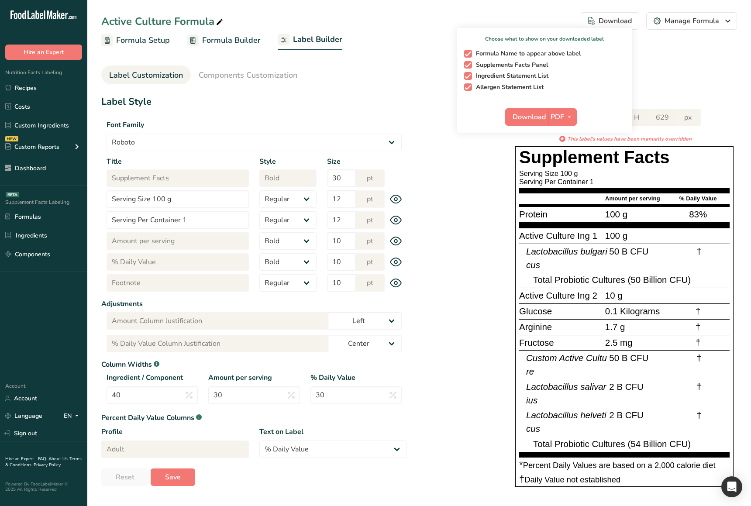
click at [428, 128] on div "W 500 px H 629 px * This label's values have been manually overridden Supplemen…" at bounding box center [572, 296] width 330 height 392
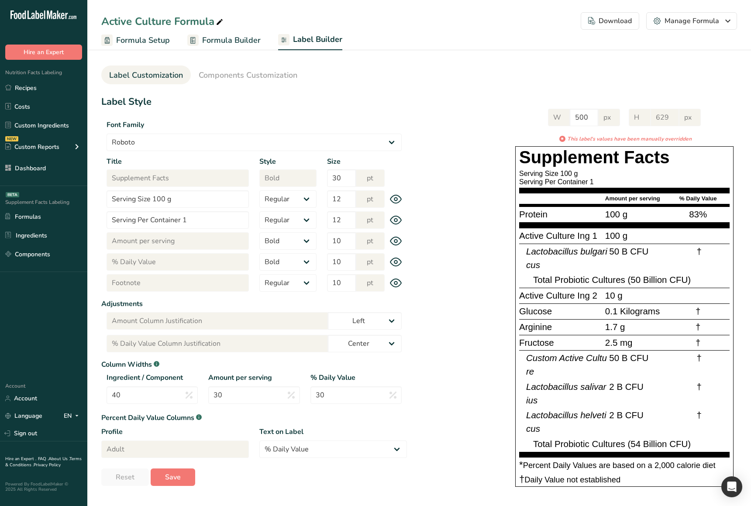
click at [482, 277] on div "W 500 px H 629 px * This label's values have been manually overridden Supplemen…" at bounding box center [572, 296] width 330 height 392
click at [202, 140] on select "Arial Roboto Helvetica [GEOGRAPHIC_DATA] [DEMOGRAPHIC_DATA] [US_STATE] Courier …" at bounding box center [254, 142] width 295 height 17
click at [107, 134] on select "Arial Roboto Helvetica [GEOGRAPHIC_DATA] [DEMOGRAPHIC_DATA] [US_STATE] Courier …" at bounding box center [254, 142] width 295 height 17
click at [158, 142] on select "Arial Roboto Helvetica [GEOGRAPHIC_DATA] [DEMOGRAPHIC_DATA] [US_STATE] Courier …" at bounding box center [254, 142] width 295 height 17
click at [107, 134] on select "Arial Roboto Helvetica [GEOGRAPHIC_DATA] [DEMOGRAPHIC_DATA] [US_STATE] Courier …" at bounding box center [254, 142] width 295 height 17
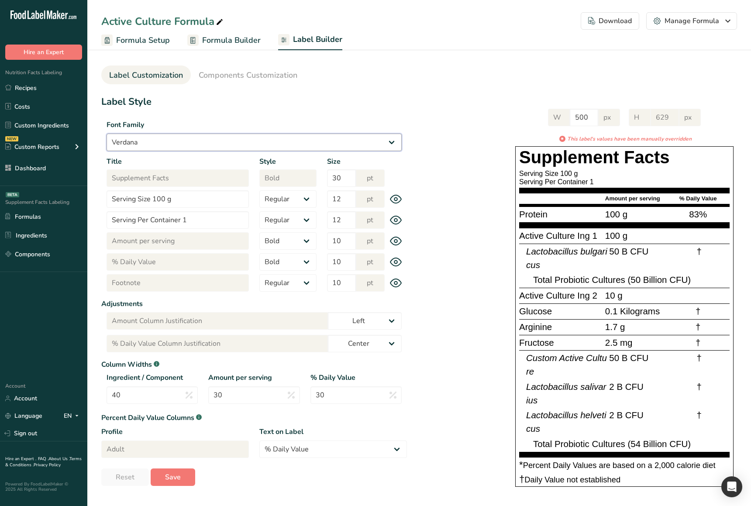
scroll to position [61, 0]
click at [203, 134] on select "Arial Roboto Helvetica [GEOGRAPHIC_DATA] [DEMOGRAPHIC_DATA] [US_STATE] Courier …" at bounding box center [254, 142] width 295 height 17
click at [107, 134] on select "Arial Roboto Helvetica [GEOGRAPHIC_DATA] [DEMOGRAPHIC_DATA] [US_STATE] Courier …" at bounding box center [254, 142] width 295 height 17
click at [158, 139] on select "Arial Roboto Helvetica [GEOGRAPHIC_DATA] [DEMOGRAPHIC_DATA] [US_STATE] Courier …" at bounding box center [254, 142] width 295 height 17
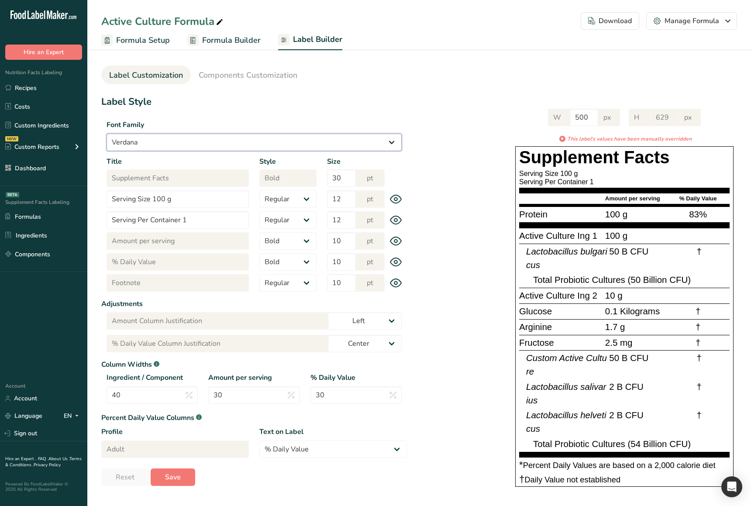
click at [107, 134] on select "Arial Roboto Helvetica [GEOGRAPHIC_DATA] [DEMOGRAPHIC_DATA] [US_STATE] Courier …" at bounding box center [254, 142] width 295 height 17
click at [162, 134] on select "Arial Roboto Helvetica [GEOGRAPHIC_DATA] [DEMOGRAPHIC_DATA] [US_STATE] Courier …" at bounding box center [254, 142] width 295 height 17
click at [107, 134] on select "Arial Roboto Helvetica [GEOGRAPHIC_DATA] [DEMOGRAPHIC_DATA] [US_STATE] Courier …" at bounding box center [254, 142] width 295 height 17
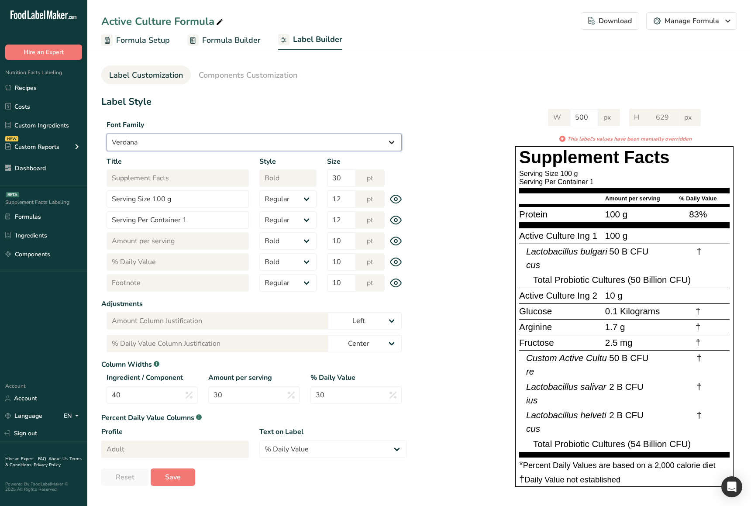
click at [149, 137] on select "Arial Roboto Helvetica [GEOGRAPHIC_DATA] [DEMOGRAPHIC_DATA] [US_STATE] Courier …" at bounding box center [254, 142] width 295 height 17
click at [107, 134] on select "Arial Roboto Helvetica [GEOGRAPHIC_DATA] [DEMOGRAPHIC_DATA] [US_STATE] Courier …" at bounding box center [254, 142] width 295 height 17
drag, startPoint x: 391, startPoint y: 153, endPoint x: 378, endPoint y: 133, distance: 24.0
click at [390, 156] on div "Title Supplement Facts Style Regular Bold Size 30 pt" at bounding box center [254, 171] width 306 height 31
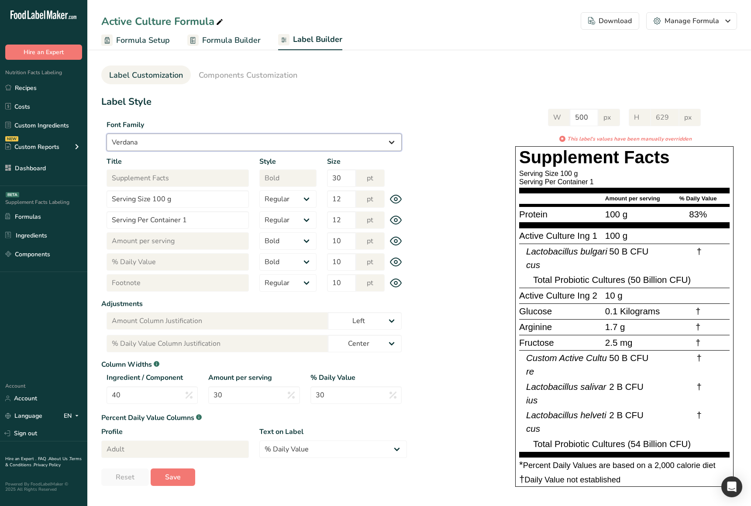
click at [372, 134] on select "Arial Roboto Helvetica [GEOGRAPHIC_DATA] [DEMOGRAPHIC_DATA] [US_STATE] Courier …" at bounding box center [254, 142] width 295 height 17
select select "[DEMOGRAPHIC_DATA]"
click at [107, 134] on select "Arial Roboto Helvetica [GEOGRAPHIC_DATA] [DEMOGRAPHIC_DATA] [US_STATE] Courier …" at bounding box center [254, 142] width 295 height 17
click at [456, 162] on div "W 500 px H 629 px * This label's values have been manually overridden Supplemen…" at bounding box center [572, 296] width 330 height 392
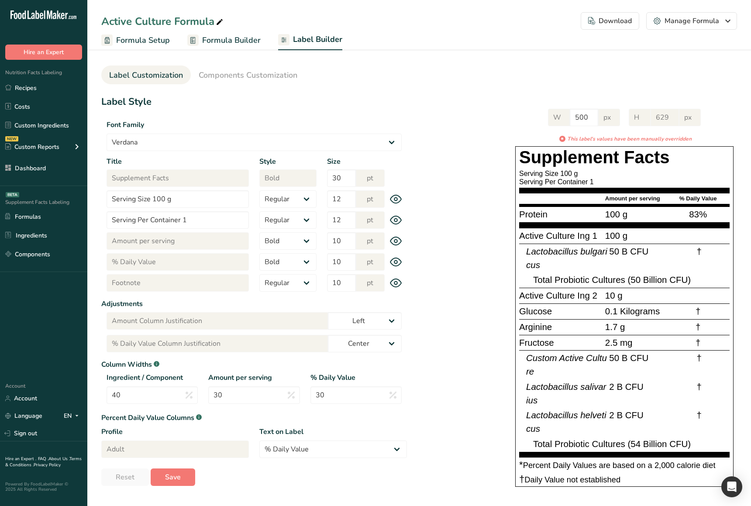
click at [454, 308] on div "W 500 px H 629 px * This label's values have been manually overridden Supplemen…" at bounding box center [572, 296] width 330 height 392
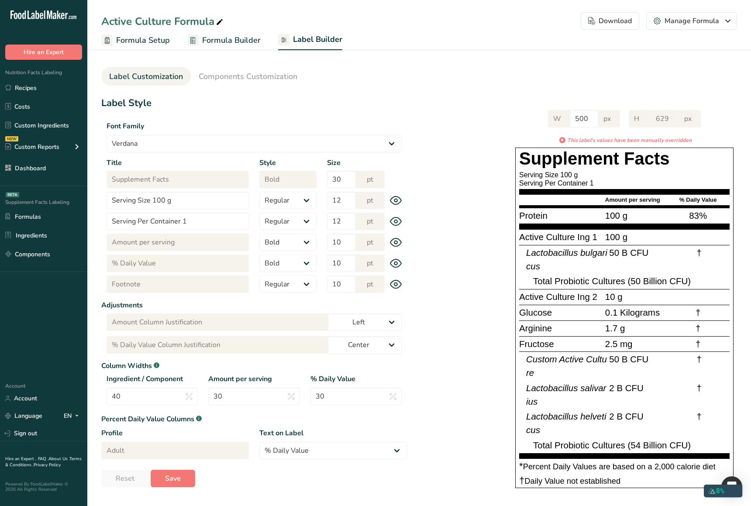
select select "[DEMOGRAPHIC_DATA]"
select select "bold"
select select "center"
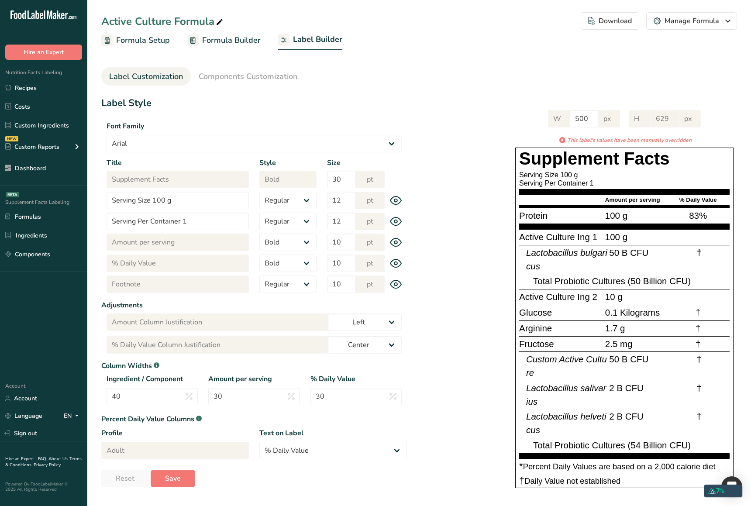
select select "[DEMOGRAPHIC_DATA]"
select select "bold"
select select "center"
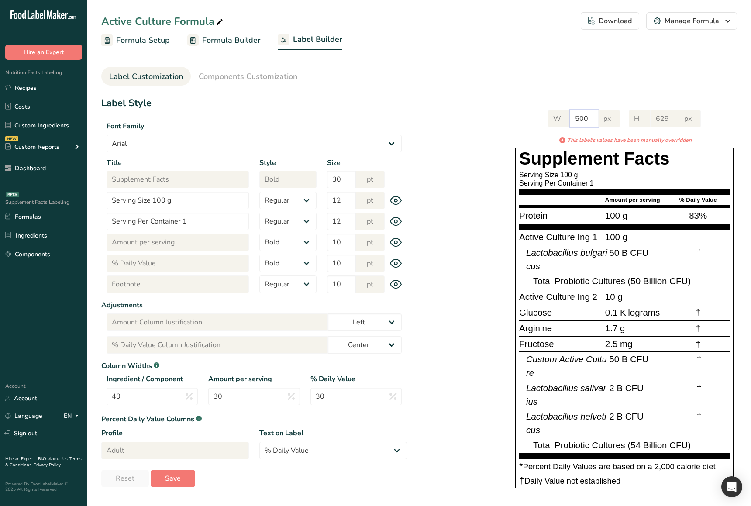
click at [561, 117] on div "W 500 px" at bounding box center [584, 118] width 72 height 17
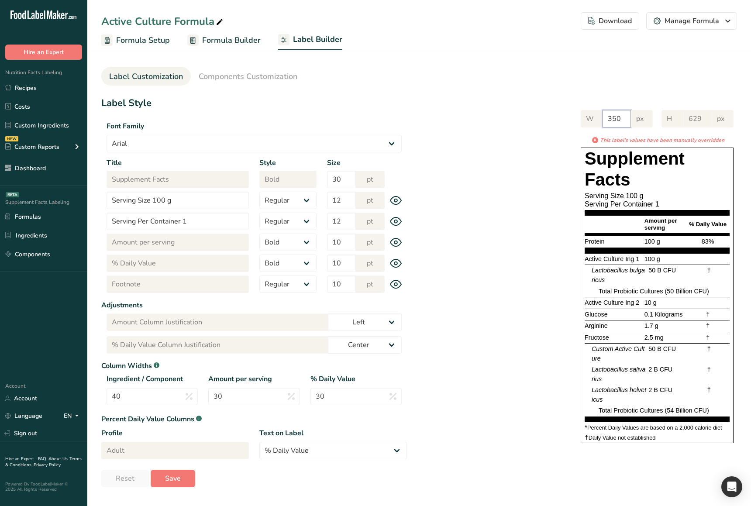
type input "350"
drag, startPoint x: 576, startPoint y: 172, endPoint x: 297, endPoint y: 151, distance: 279.4
click at [576, 172] on div "W 350 px H 629 px * This label's values have been manually overridden Supplemen…" at bounding box center [572, 274] width 330 height 347
click at [236, 145] on select "Arial Roboto Helvetica [GEOGRAPHIC_DATA] [DEMOGRAPHIC_DATA] [US_STATE] Courier …" at bounding box center [254, 143] width 295 height 17
click at [396, 153] on section "Label Style Font Family Arial Roboto Helvetica Verdana Tahoma Georgia Courier N…" at bounding box center [254, 291] width 306 height 391
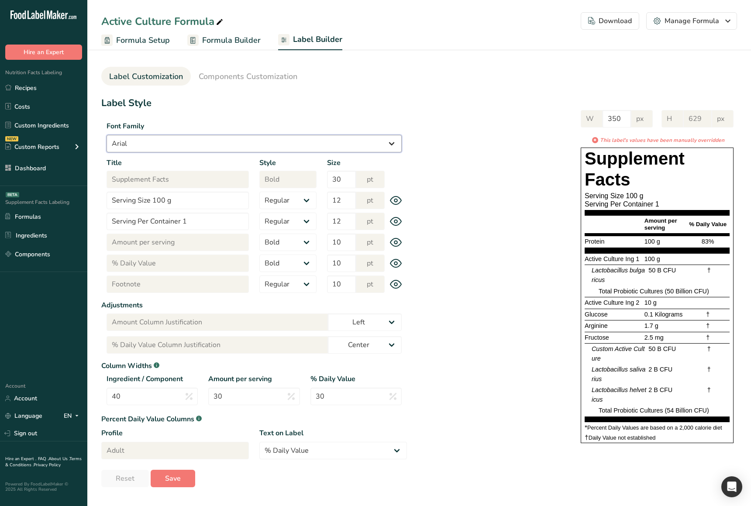
click at [392, 151] on select "Arial Roboto Helvetica [GEOGRAPHIC_DATA] [DEMOGRAPHIC_DATA] [US_STATE] Courier …" at bounding box center [254, 143] width 295 height 17
